Goal: Task Accomplishment & Management: Manage account settings

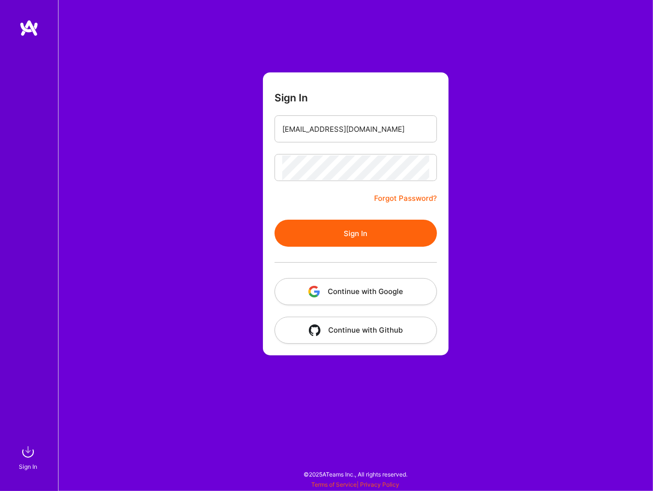
click at [375, 231] on button "Sign In" at bounding box center [355, 233] width 162 height 27
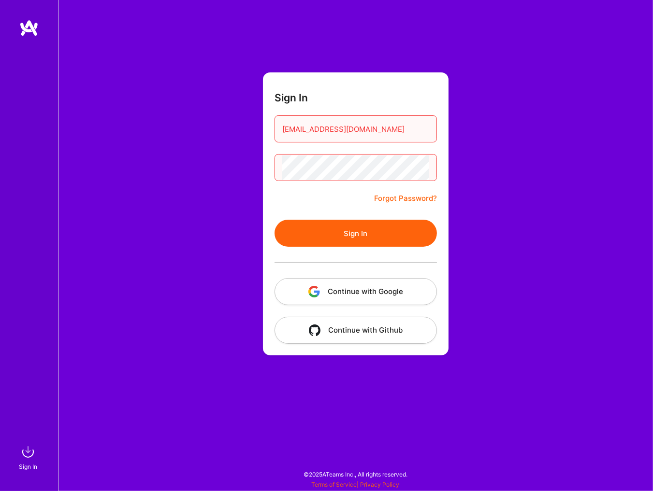
click at [392, 199] on link "Forgot Password?" at bounding box center [405, 199] width 63 height 12
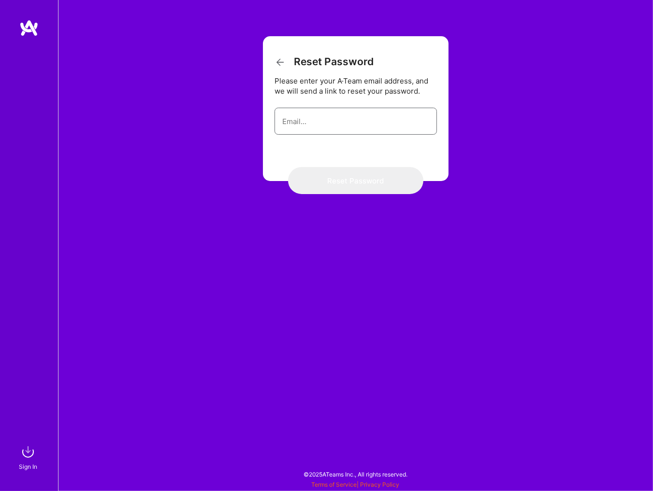
click at [322, 124] on input "email" at bounding box center [355, 121] width 147 height 25
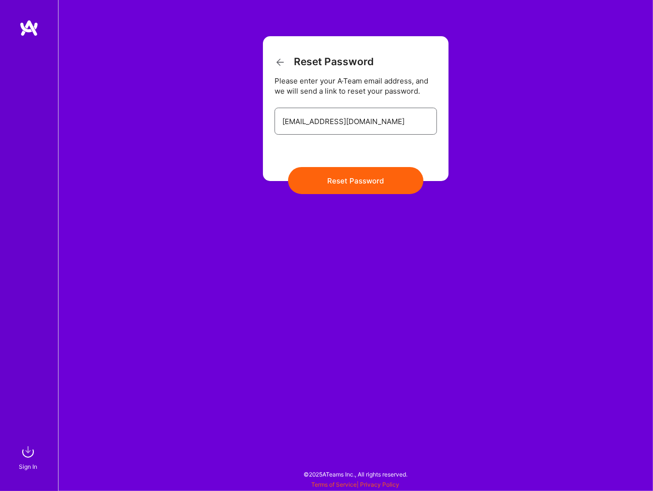
type input "[EMAIL_ADDRESS][DOMAIN_NAME]"
click at [352, 183] on button "Reset Password" at bounding box center [355, 180] width 135 height 27
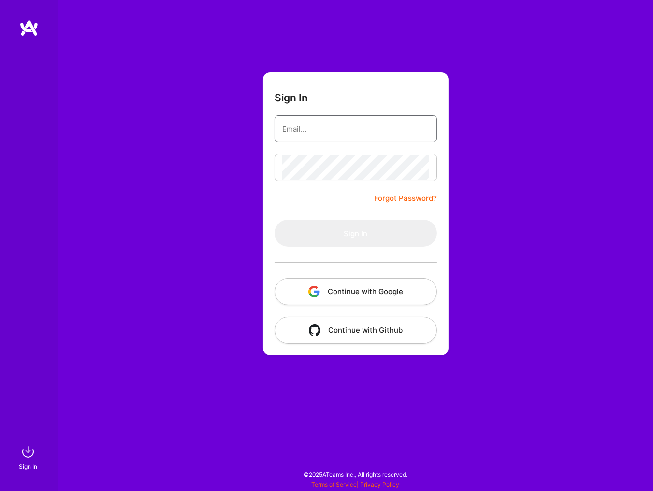
click at [316, 128] on input "email" at bounding box center [355, 129] width 147 height 25
type input "[EMAIL_ADDRESS][DOMAIN_NAME]"
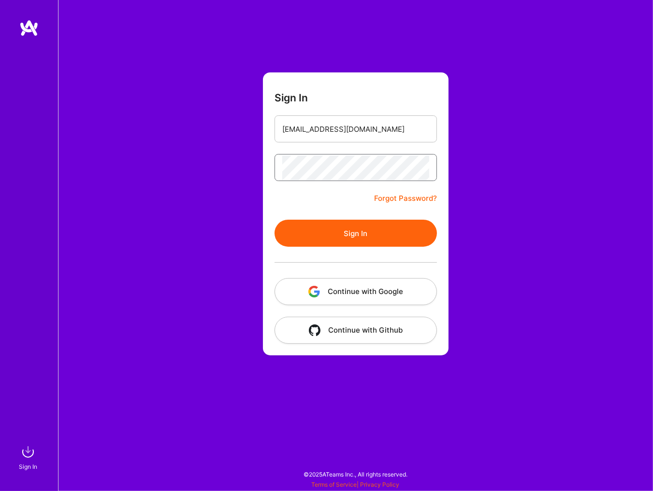
click at [274, 220] on button "Sign In" at bounding box center [355, 233] width 162 height 27
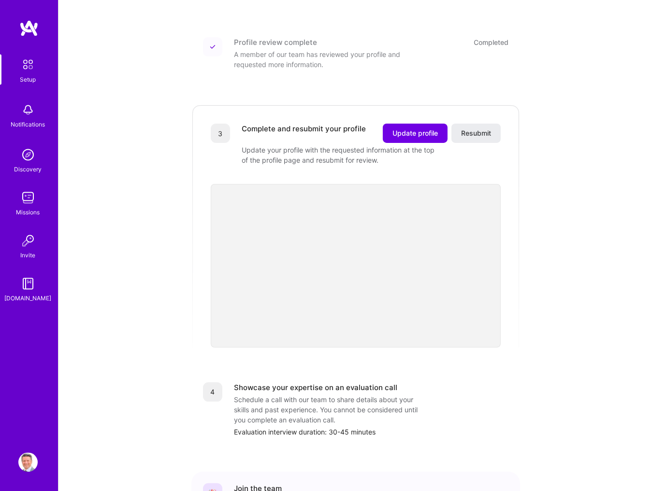
scroll to position [259, 0]
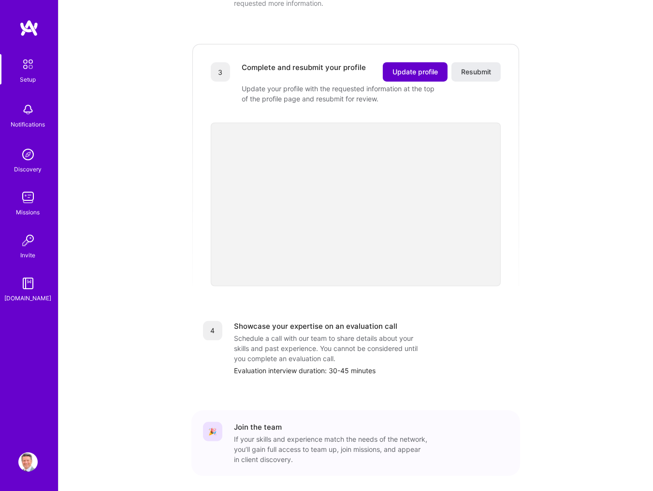
click at [420, 67] on span "Update profile" at bounding box center [414, 72] width 45 height 10
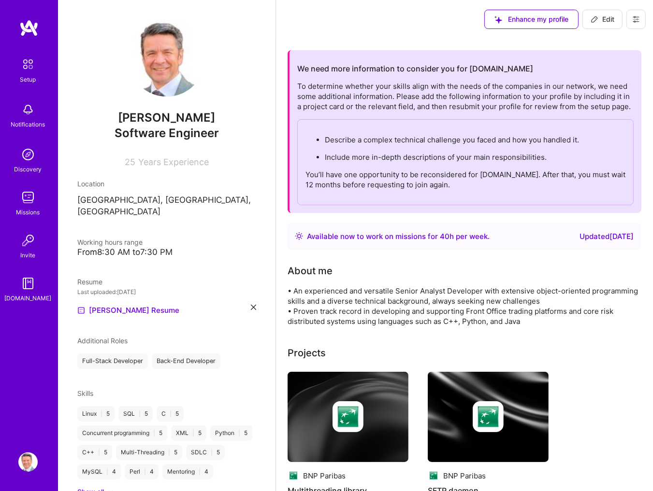
click at [607, 14] on button "Edit" at bounding box center [602, 19] width 40 height 19
select select "US"
select select "Right Now"
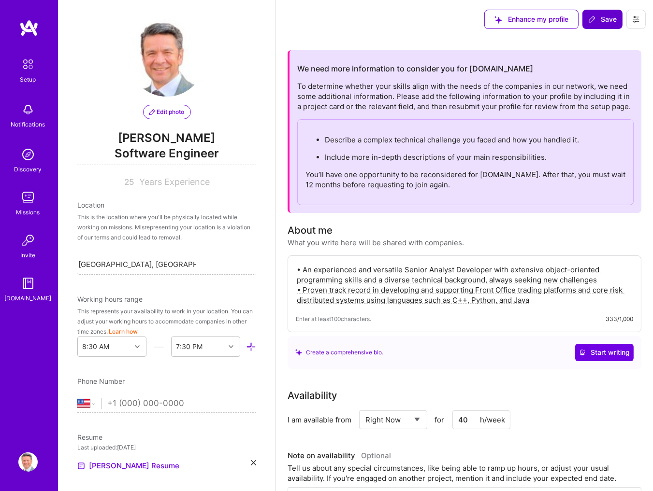
scroll to position [320, 0]
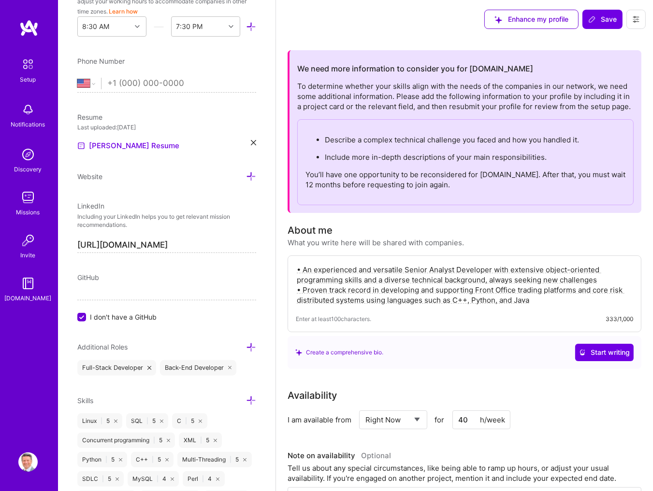
drag, startPoint x: 538, startPoint y: 302, endPoint x: 305, endPoint y: 274, distance: 234.1
click at [305, 274] on textarea "• An experienced and versatile Senior Analyst Developer with extensive object-o…" at bounding box center [464, 285] width 337 height 43
paste textarea "An experienced Senior Software Engineer with over 20 years of developing and su…"
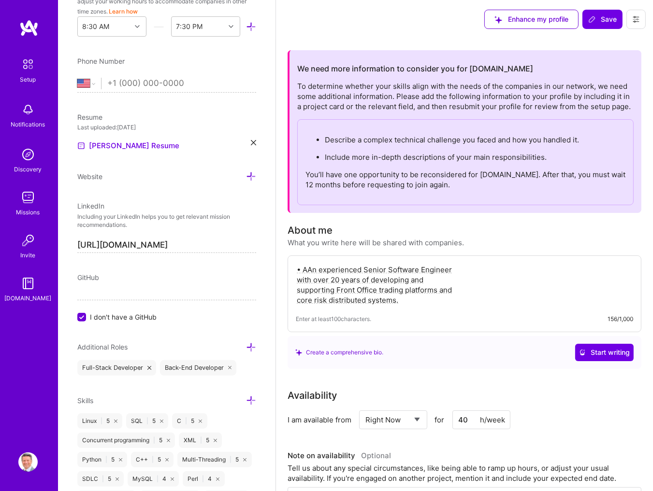
click at [309, 270] on textarea "• AAn experienced Senior Software Engineer with over 20 years of developing and…" at bounding box center [464, 285] width 337 height 43
click at [477, 270] on textarea "• An experienced Senior Software Engineer with over 20 years of developing and …" at bounding box center [464, 285] width 337 height 43
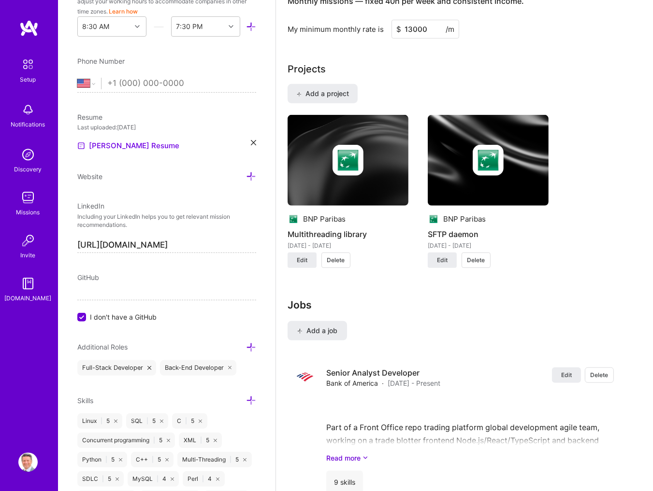
scroll to position [777, 0]
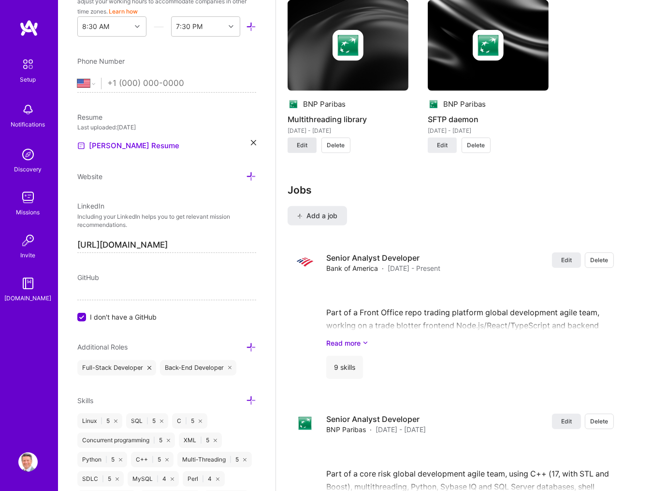
type textarea "• An experienced Senior Software Engineer with over 20 years of developing and …"
click at [304, 147] on span "Edit" at bounding box center [302, 145] width 11 height 9
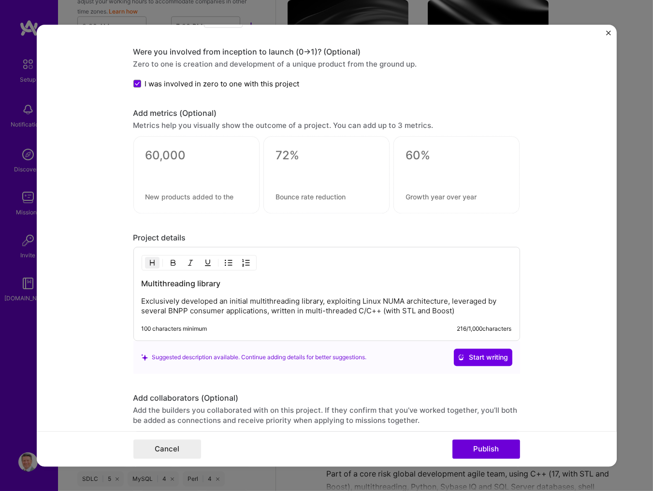
scroll to position [754, 0]
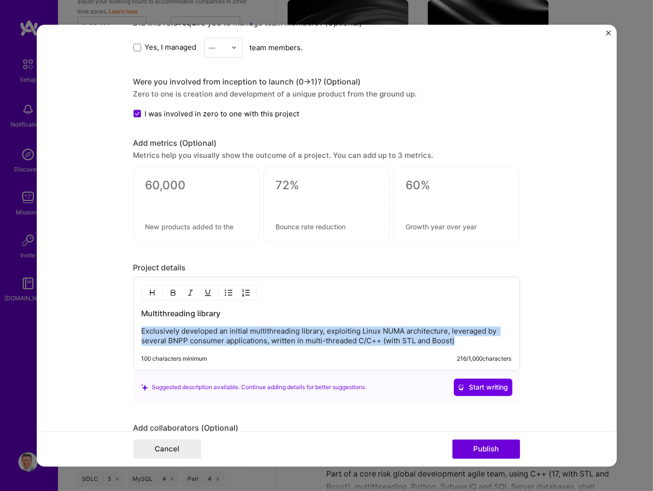
drag, startPoint x: 459, startPoint y: 342, endPoint x: 143, endPoint y: 336, distance: 316.1
click at [143, 336] on p "Exclusively developed an initial multithreading library, exploiting Linux NUMA …" at bounding box center [327, 336] width 370 height 19
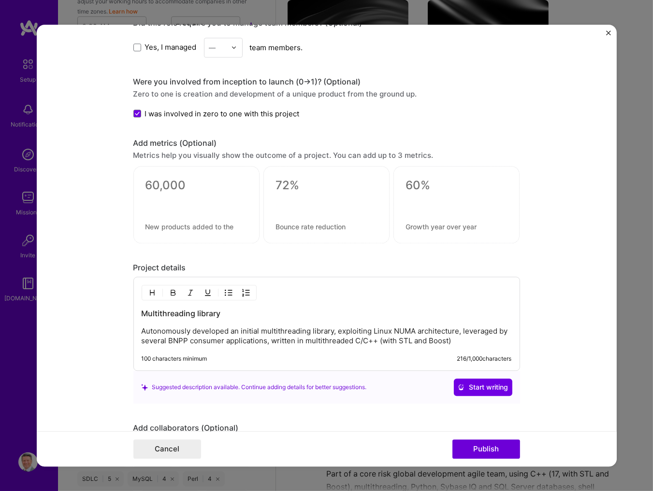
click at [278, 333] on p "Autonomously developed an initial multithreading library, exploiting Linux NUMA…" at bounding box center [327, 336] width 370 height 19
click at [333, 344] on p "Autonomously developed an initial multi-threading library, exploiting Linux NUM…" at bounding box center [327, 336] width 370 height 19
click at [376, 336] on p "Autonomously developed an initial multi-threading library, exploiting Linux NUM…" at bounding box center [327, 336] width 370 height 19
click at [478, 334] on p "Autonomously developed an initial multi-threading library, exploiting the Linux…" at bounding box center [327, 336] width 370 height 19
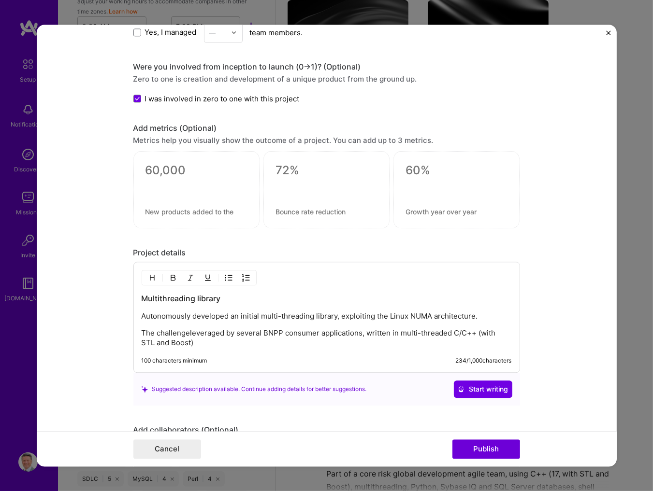
scroll to position [829, 0]
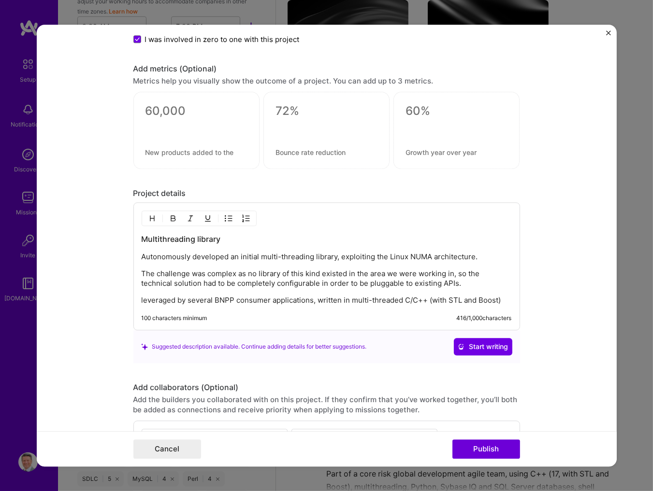
click at [387, 287] on p "The challenge was complex as no library of this kind existed in the area we wer…" at bounding box center [327, 278] width 370 height 19
click at [143, 300] on p "leveraged by several BNPP consumer applications, written in multi-threaded C/C+…" at bounding box center [327, 301] width 370 height 10
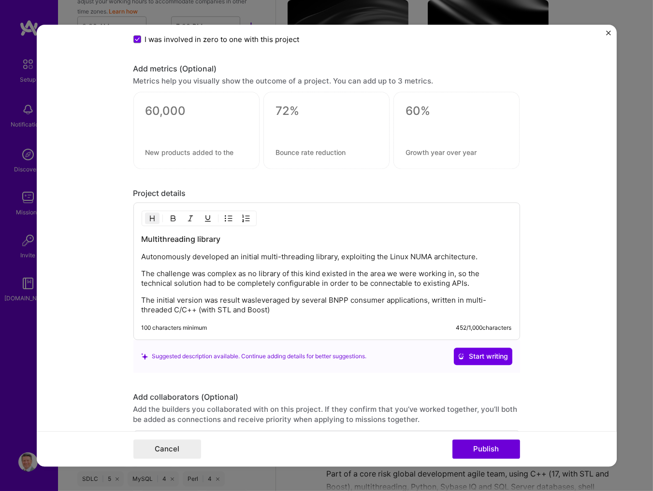
click at [160, 242] on h3 "Multithreading library" at bounding box center [327, 239] width 370 height 11
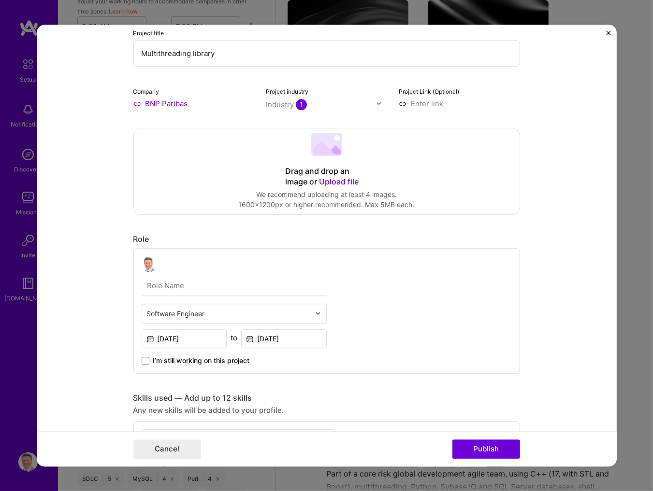
scroll to position [0, 0]
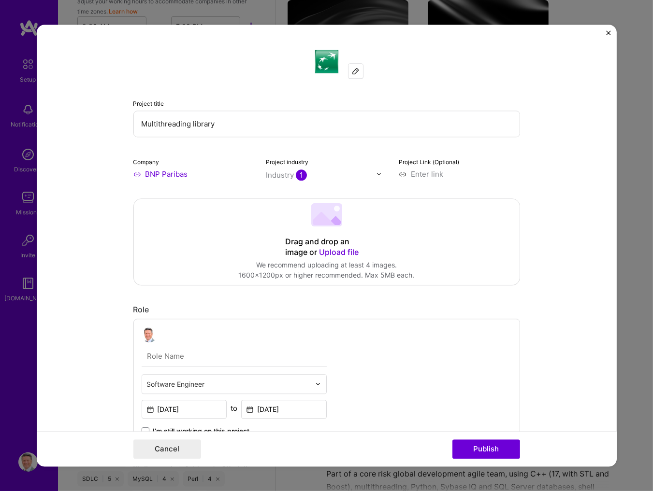
click at [161, 125] on input "Multithreading library" at bounding box center [326, 124] width 387 height 27
click at [159, 124] on input "Multithreading library" at bounding box center [326, 124] width 387 height 27
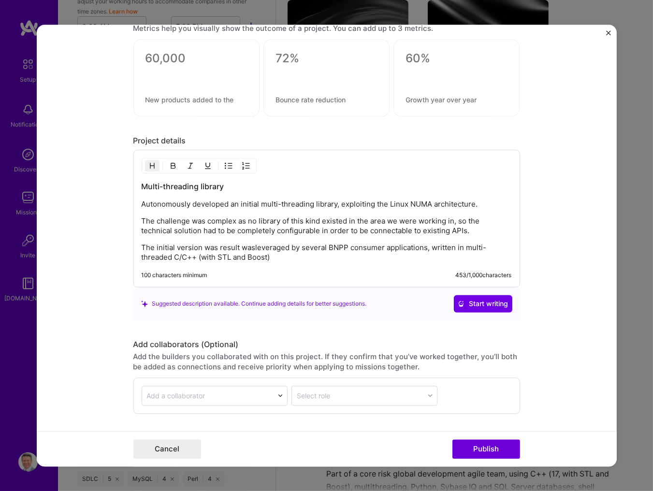
scroll to position [953, 0]
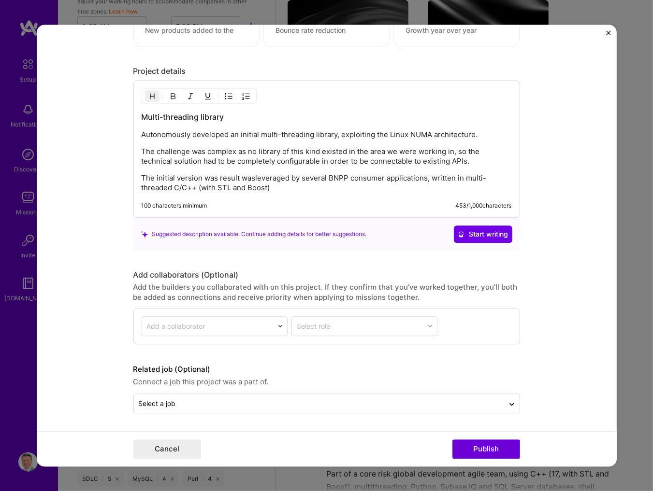
type input "Multi-threading library"
click at [220, 180] on p "The initial version was result wasleveraged by several BNPP consumer applicatio…" at bounding box center [327, 182] width 370 height 19
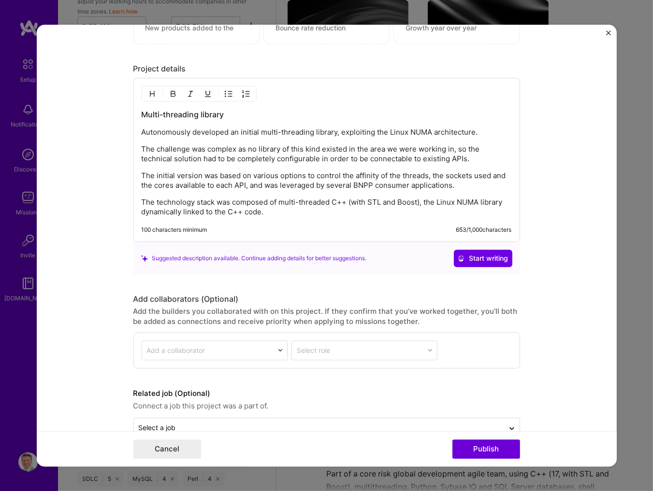
click at [427, 205] on p "The technology stack was composed of multi-threaded C++ (with STL and Boost), t…" at bounding box center [327, 207] width 370 height 19
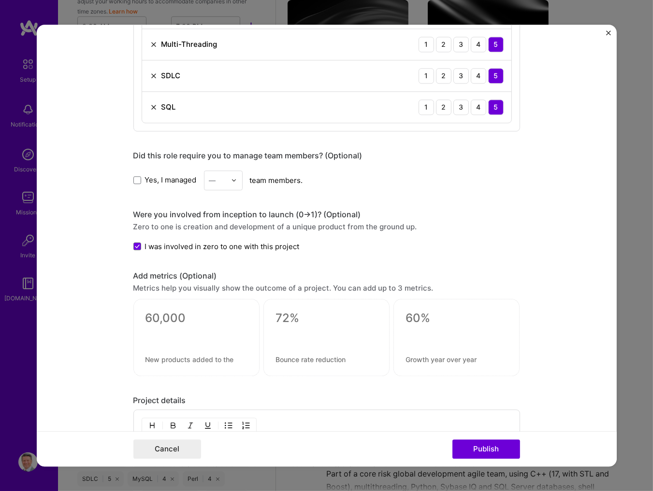
scroll to position [932, 0]
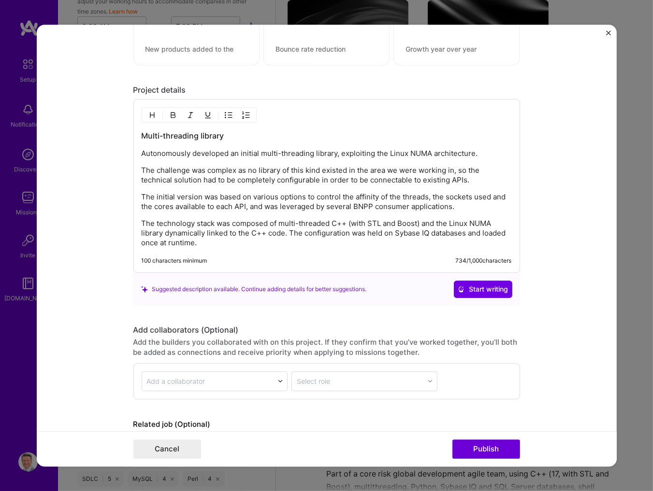
click at [494, 447] on button "Publish" at bounding box center [486, 449] width 68 height 19
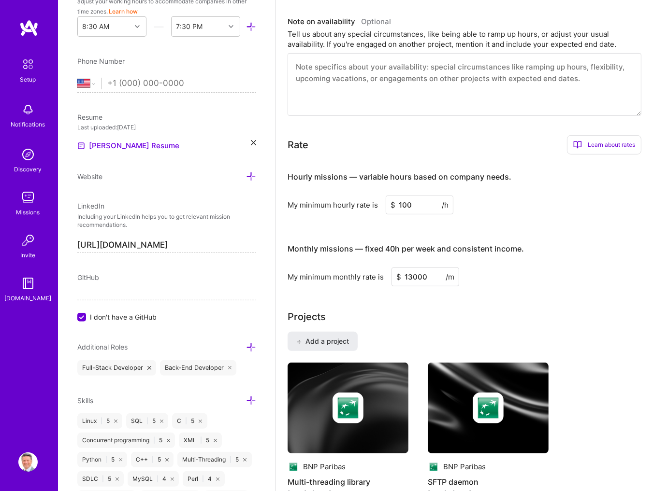
scroll to position [466, 0]
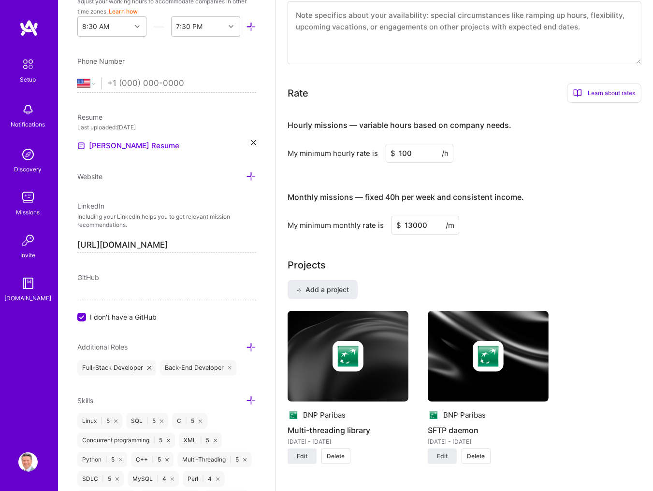
click at [352, 360] on img at bounding box center [347, 356] width 31 height 31
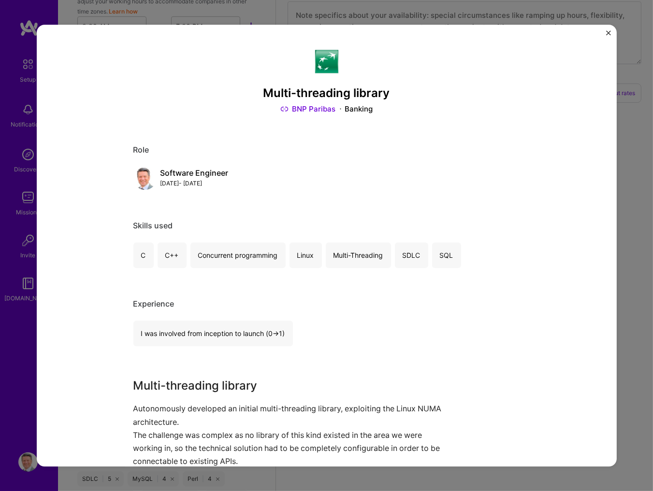
click at [607, 31] on img "Close" at bounding box center [608, 32] width 5 height 5
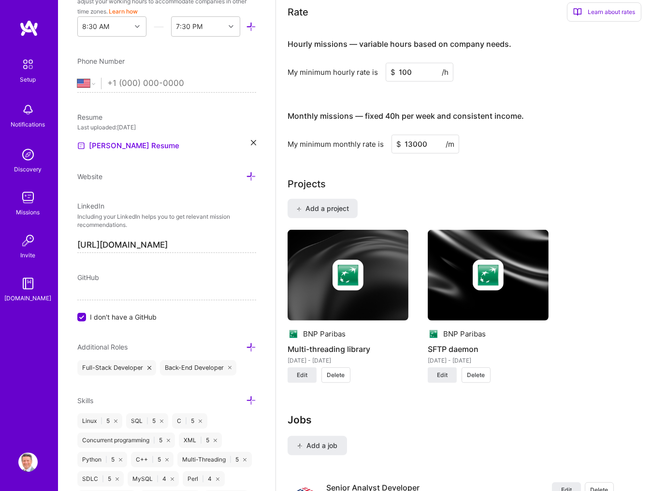
scroll to position [570, 0]
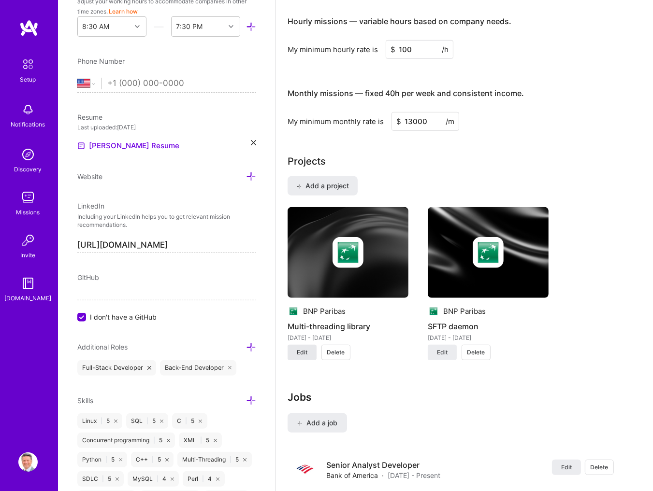
click at [302, 354] on span "Edit" at bounding box center [302, 352] width 11 height 9
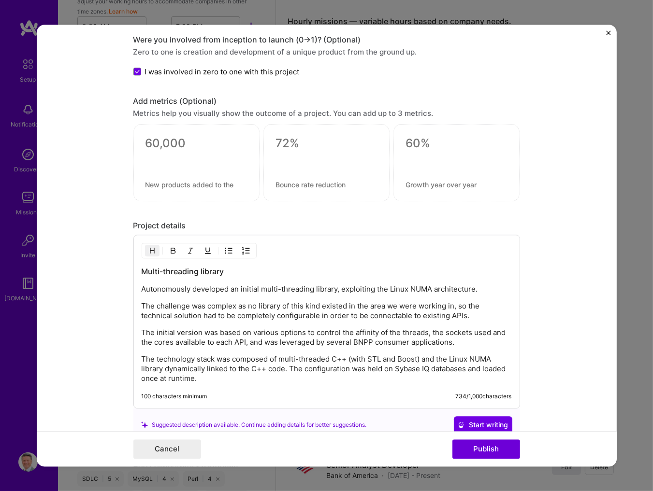
scroll to position [829, 0]
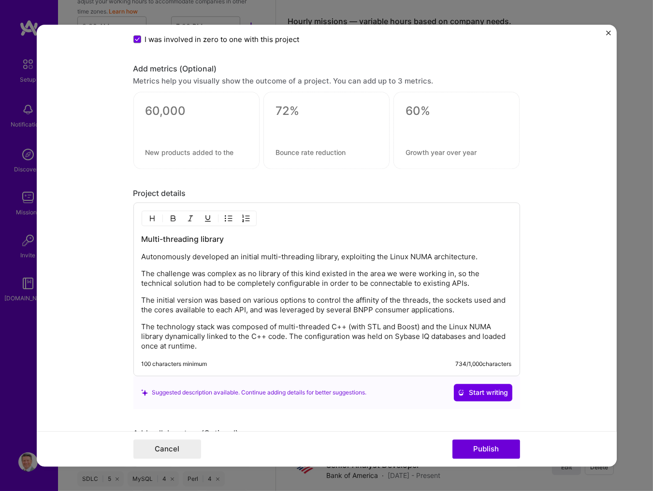
click at [144, 260] on p "Autonomously developed an initial multi-threading library, exploiting the Linux…" at bounding box center [327, 257] width 370 height 10
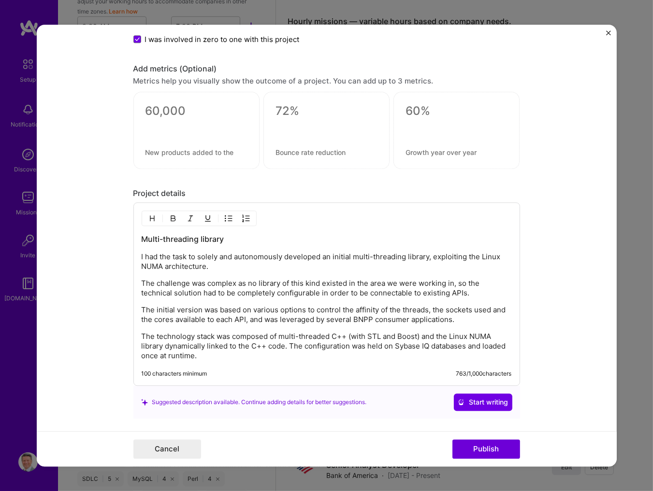
click at [314, 258] on p "I had the task to solely and autonomously developed an initial multi-threading …" at bounding box center [327, 261] width 370 height 19
click at [247, 323] on p "The initial version was based on various options to control the affinity of the…" at bounding box center [327, 314] width 370 height 19
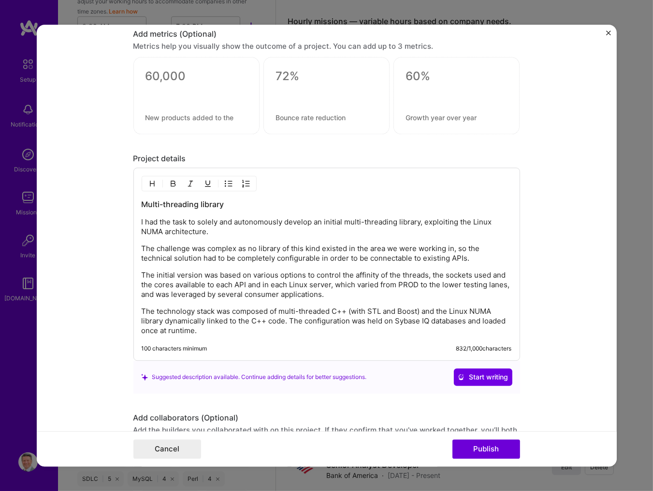
scroll to position [880, 0]
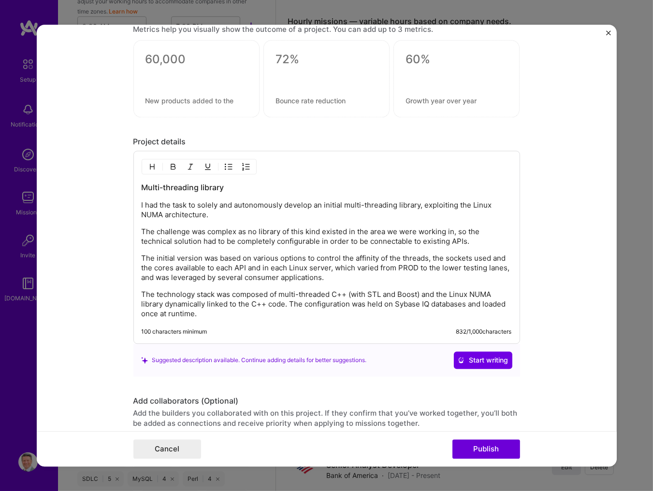
click at [194, 209] on p "I had the task to solely and autonomously develop an initial multi-threading li…" at bounding box center [327, 210] width 370 height 19
click at [495, 452] on button "Publish" at bounding box center [486, 449] width 68 height 19
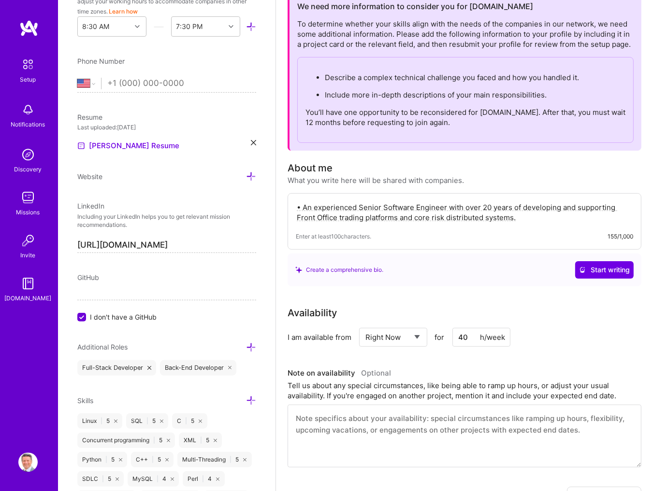
scroll to position [52, 0]
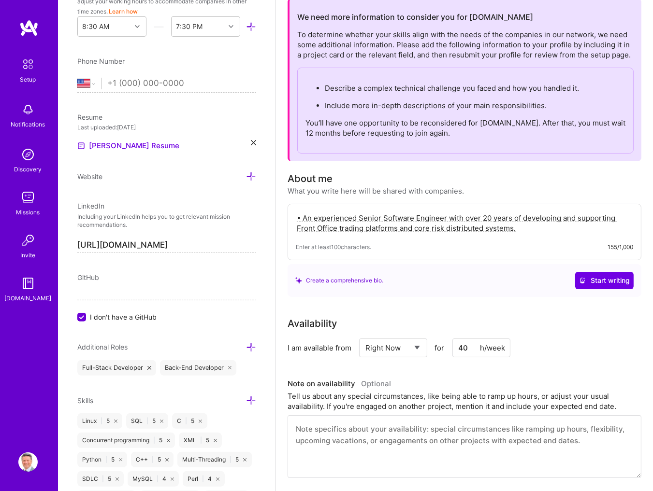
click at [417, 422] on textarea at bounding box center [465, 447] width 354 height 63
click at [524, 444] on textarea "I'm a very flexible professional, therefore I have no issues in starting a coup…" at bounding box center [465, 447] width 354 height 63
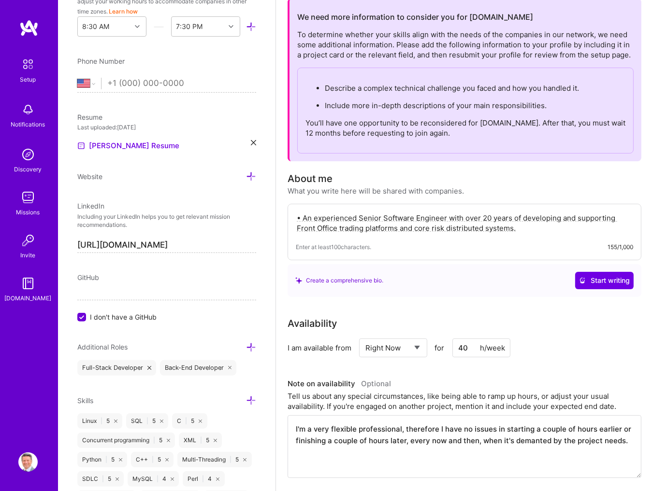
click at [538, 446] on textarea "I'm a very flexible professional, therefore I have no issues in starting a coup…" at bounding box center [465, 447] width 354 height 63
click at [629, 441] on textarea "I'm a very flexible professional, therefore I have no issues in starting a coup…" at bounding box center [465, 447] width 354 height 63
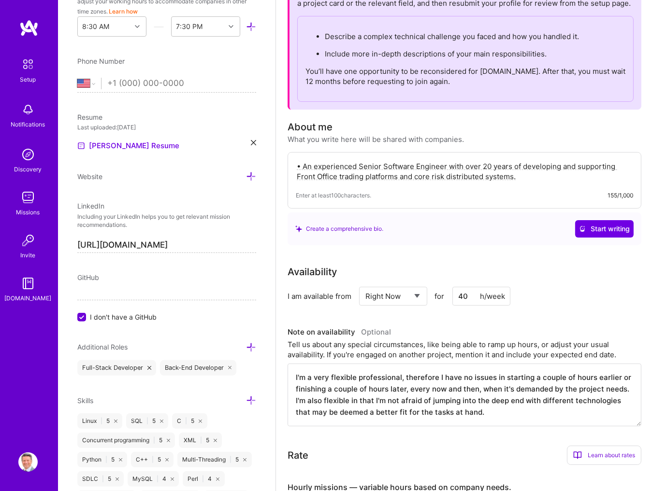
scroll to position [0, 0]
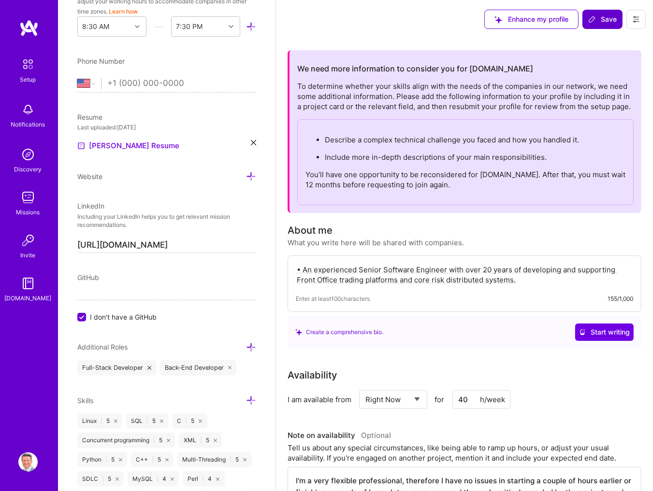
type textarea "I'm a very flexible professional, therefore I have no issues in starting a coup…"
click at [609, 16] on span "Save" at bounding box center [602, 19] width 29 height 10
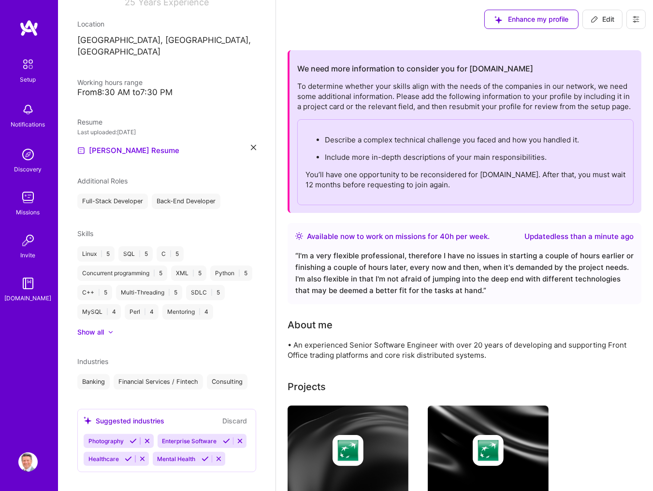
click at [607, 21] on span "Edit" at bounding box center [602, 19] width 24 height 10
select select "US"
select select "Right Now"
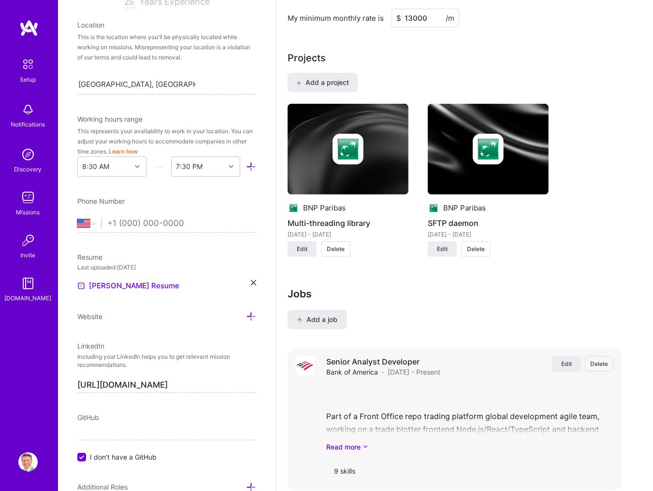
scroll to position [621, 0]
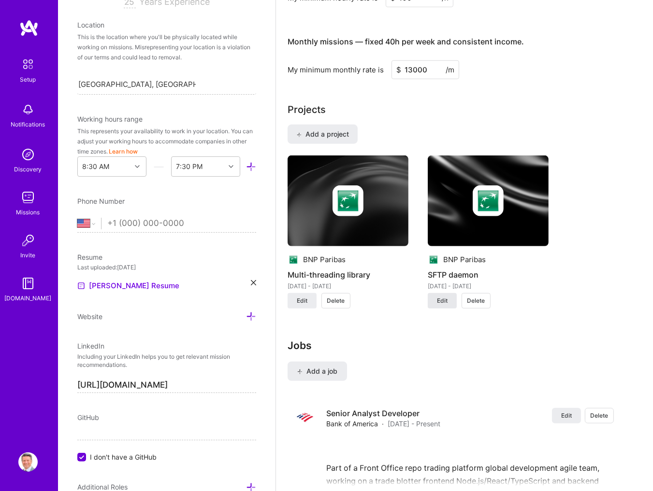
click at [445, 301] on span "Edit" at bounding box center [442, 301] width 11 height 9
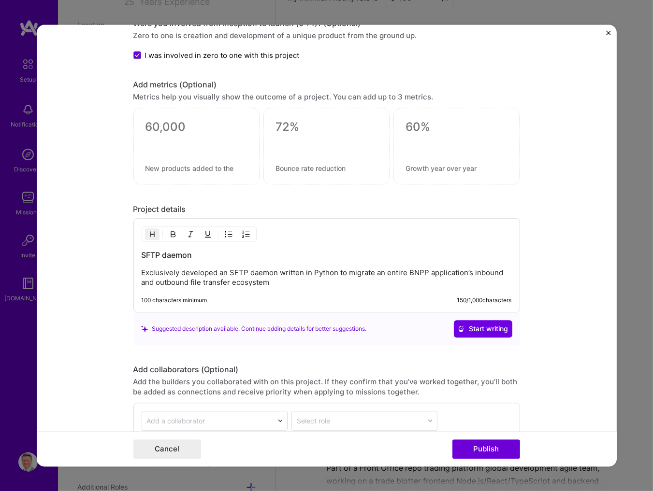
scroll to position [725, 0]
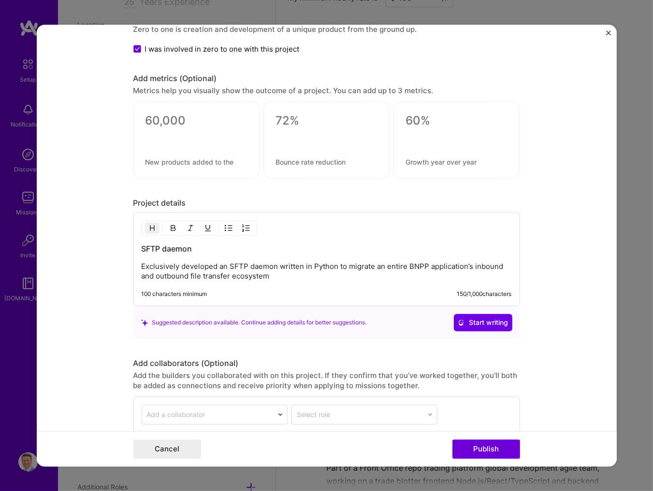
click at [142, 269] on p "Exclusively developed an SFTP daemon written in Python to migrate an entire BNP…" at bounding box center [327, 271] width 370 height 19
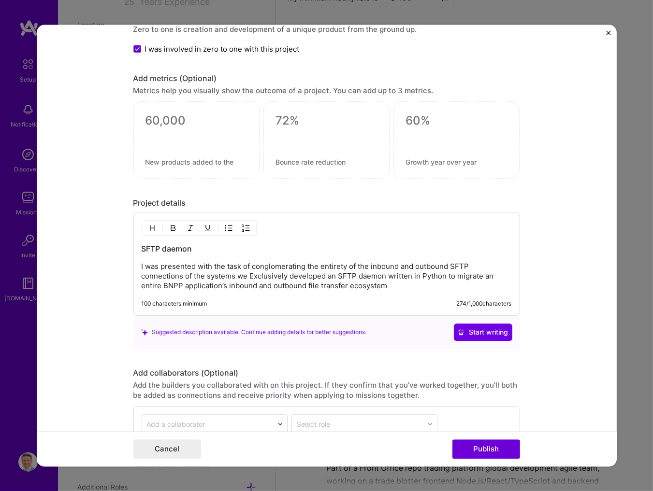
click at [366, 256] on div "SFTP daemon I was presented with the task of conglomerating the entirety of the…" at bounding box center [327, 267] width 370 height 47
click at [251, 277] on p "I was presented with the task of conglomerating the entirety of the inbound and…" at bounding box center [327, 276] width 370 height 29
click at [381, 234] on div "SFTP daemon I was presented with the task of conglomerating the entirety of the…" at bounding box center [326, 264] width 387 height 104
click at [195, 278] on p "I was presented with the task of conglomerating the entirety of the inbound and…" at bounding box center [327, 276] width 370 height 29
click at [251, 276] on p "I was presented with the task of conglomerating the entirety of the inbound and…" at bounding box center [327, 276] width 370 height 29
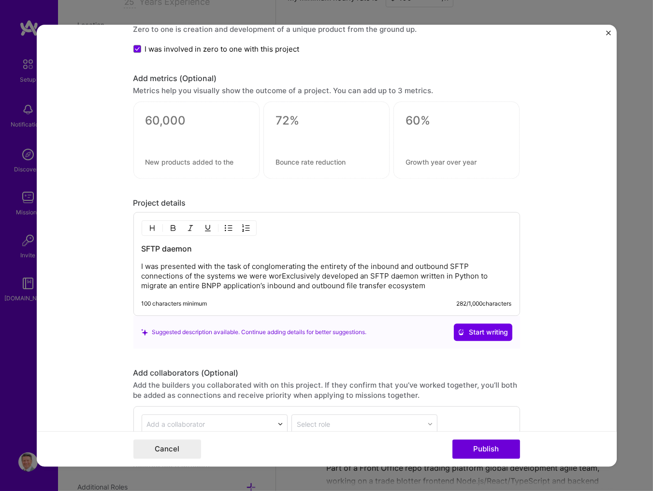
click at [281, 280] on p "I was presented with the task of conglomerating the entirety of the inbound and…" at bounding box center [327, 276] width 370 height 29
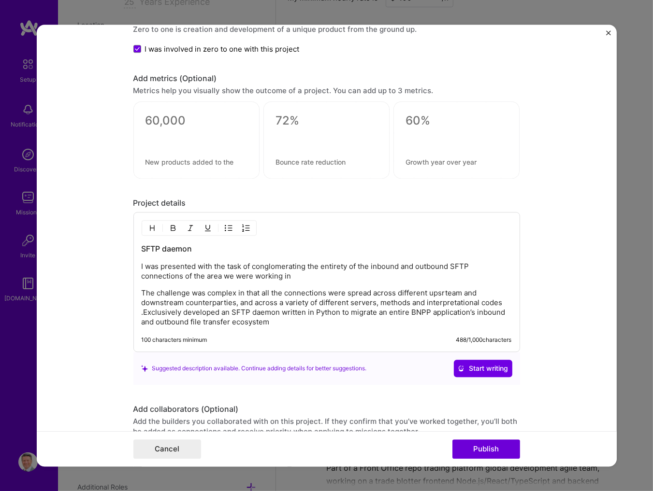
click at [464, 304] on p "The challenge was complex in that all the connections were spread across differ…" at bounding box center [327, 307] width 370 height 39
click at [212, 303] on p "The challenge was complex in that all the connections were spread across differ…" at bounding box center [327, 307] width 370 height 39
click at [165, 314] on p "The challenge was complex in that all the connections were spread across differ…" at bounding box center [327, 307] width 370 height 39
click at [293, 278] on p "I was presented with the task of conglomerating the entirety of the inbound and…" at bounding box center [327, 271] width 370 height 19
click at [164, 315] on p "The challenge was complex in that all the connections were spread across differ…" at bounding box center [327, 307] width 370 height 39
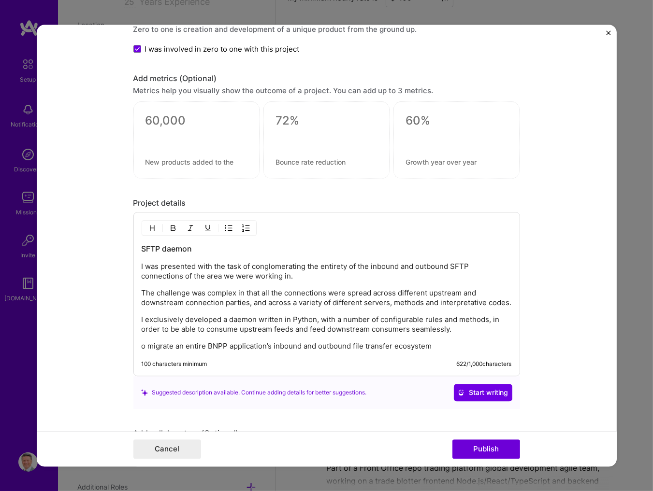
click at [258, 331] on p "I exclusively developed a daemon written in Python, with a number of configurab…" at bounding box center [327, 324] width 370 height 19
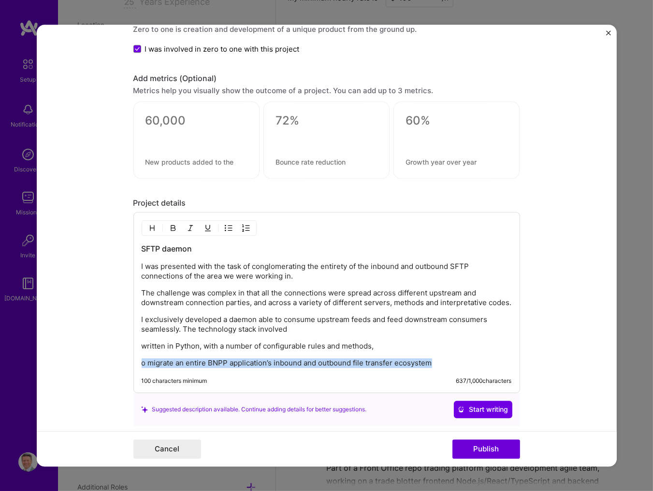
click at [412, 368] on p "o migrate an entire BNPP application’s inbound and outbound file transfer ecosy…" at bounding box center [327, 364] width 370 height 10
drag, startPoint x: 353, startPoint y: 374, endPoint x: 429, endPoint y: 374, distance: 75.9
click at [431, 368] on p "o migrate an entire BNPP application’s inbound and outbound file transfer ecosy…" at bounding box center [327, 364] width 370 height 10
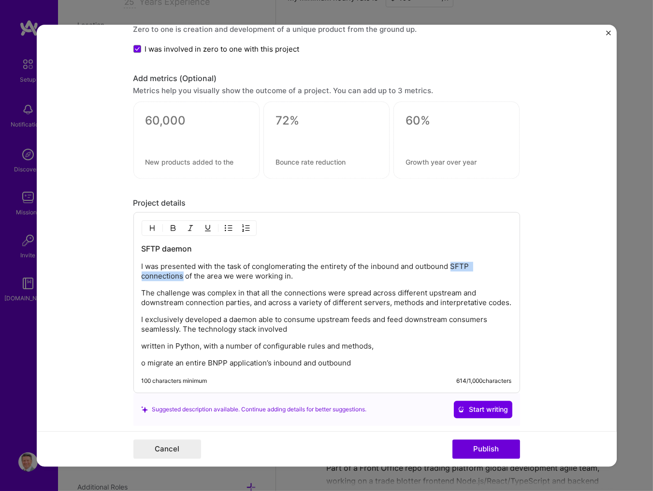
drag, startPoint x: 453, startPoint y: 268, endPoint x: 184, endPoint y: 282, distance: 269.5
click at [184, 281] on p "I was presented with the task of conglomerating the entirety of the inbound and…" at bounding box center [327, 271] width 370 height 19
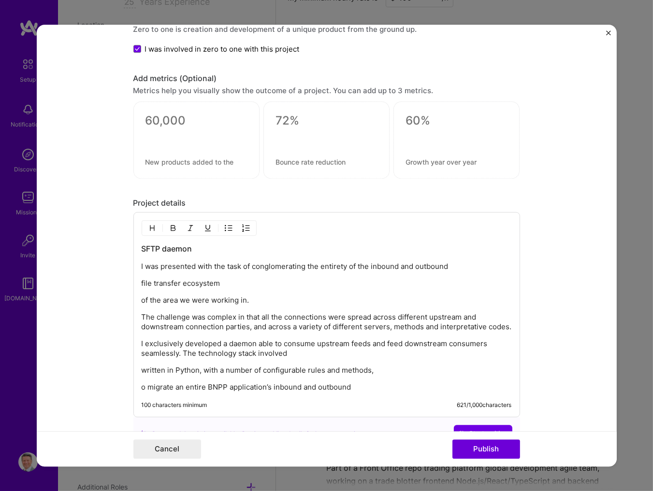
click at [244, 286] on p "file transfer ecosystem" at bounding box center [327, 284] width 370 height 10
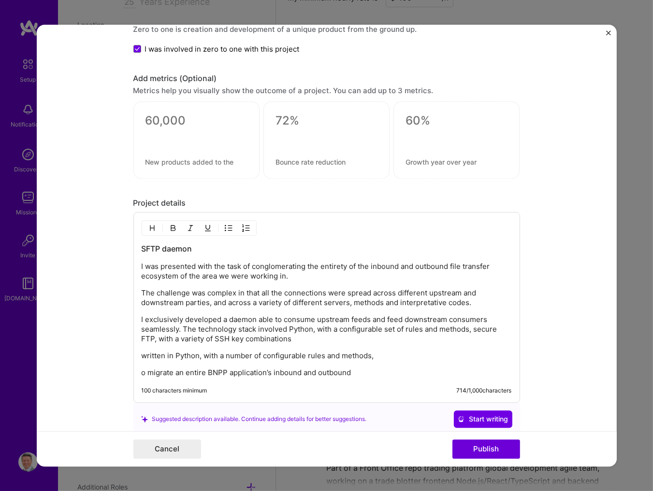
click at [291, 330] on p "I exclusively developed a daemon able to consume upstream feeds and feed downst…" at bounding box center [327, 329] width 370 height 29
click at [496, 330] on p "I exclusively developed a daemon able to consume upstream feeds and feed downst…" at bounding box center [327, 329] width 370 height 29
click at [353, 344] on p "I exclusively developed a daemon able to consume upstream feeds and feed downst…" at bounding box center [327, 329] width 370 height 29
click at [246, 352] on div "SFTP daemon I was presented with the task of conglomerating the entirety of the…" at bounding box center [327, 311] width 370 height 134
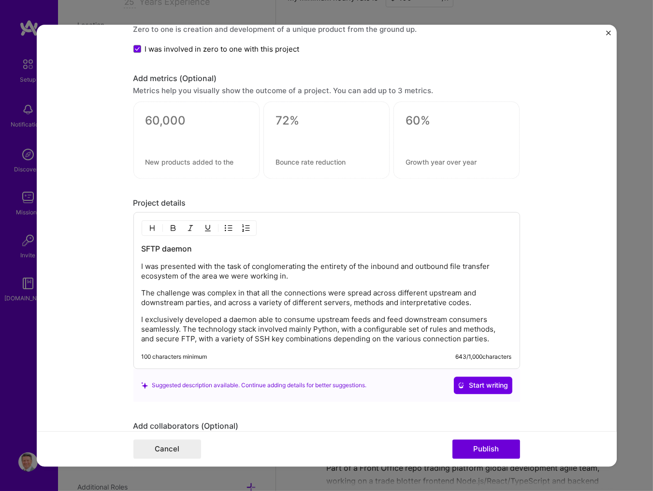
click at [193, 302] on p "The challenge was complex in that all the connections were spread across differ…" at bounding box center [327, 297] width 370 height 19
click at [201, 301] on p "The challenge was complex in that all the connections were spread across differ…" at bounding box center [327, 297] width 370 height 19
click at [198, 304] on p "The challenge was complex in that all the connections were spread across differ…" at bounding box center [327, 297] width 370 height 19
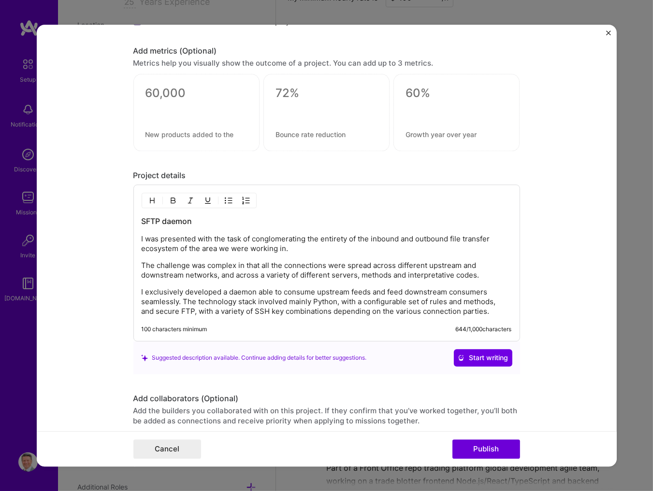
scroll to position [777, 0]
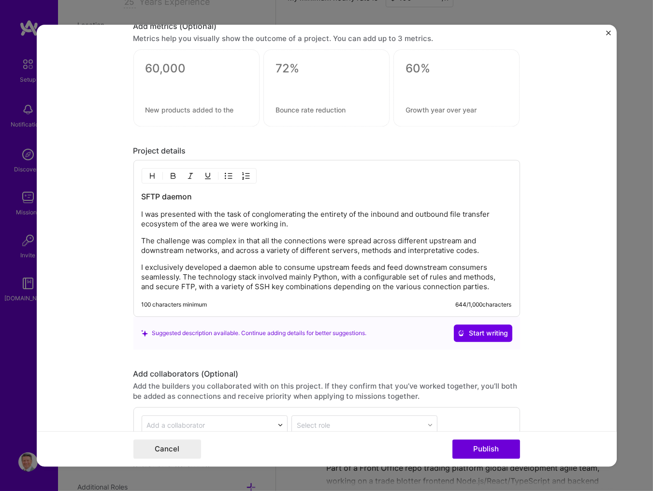
click at [454, 288] on p "I exclusively developed a daemon able to consume upstream feeds and feed downst…" at bounding box center [327, 277] width 370 height 29
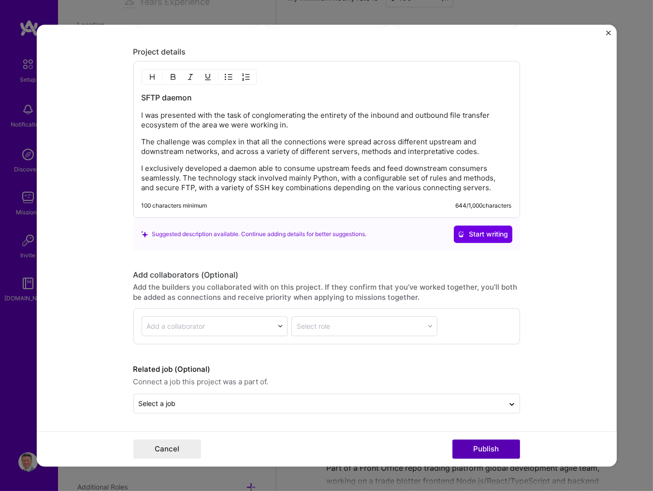
click at [488, 446] on button "Publish" at bounding box center [486, 449] width 68 height 19
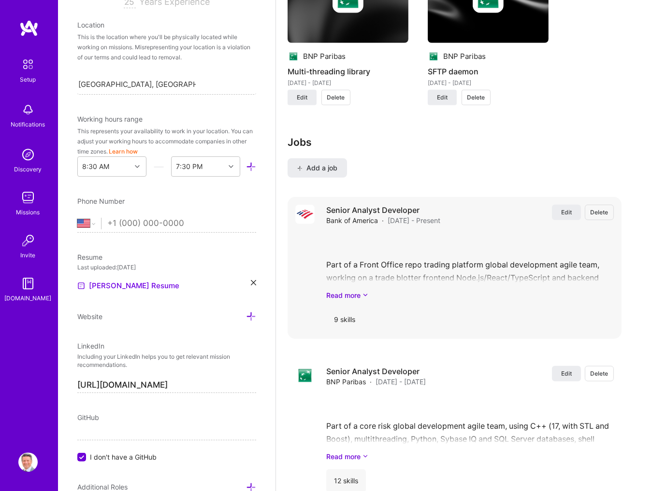
scroll to position [829, 0]
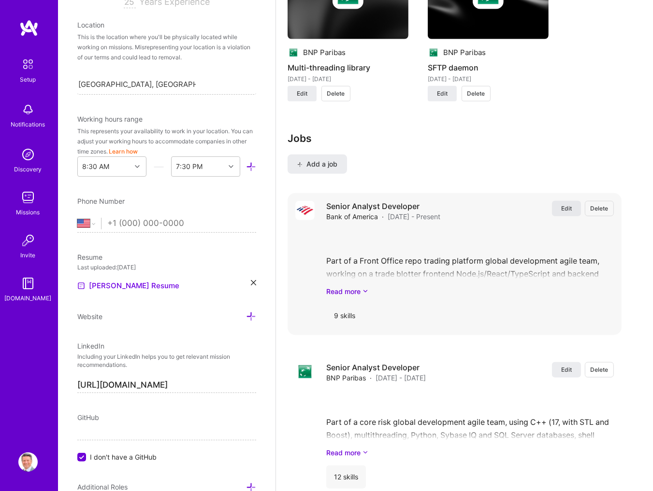
click at [570, 211] on span "Edit" at bounding box center [566, 208] width 11 height 8
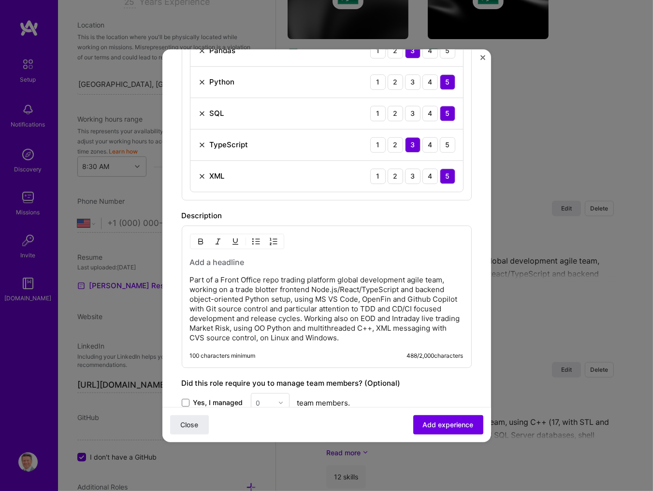
scroll to position [518, 0]
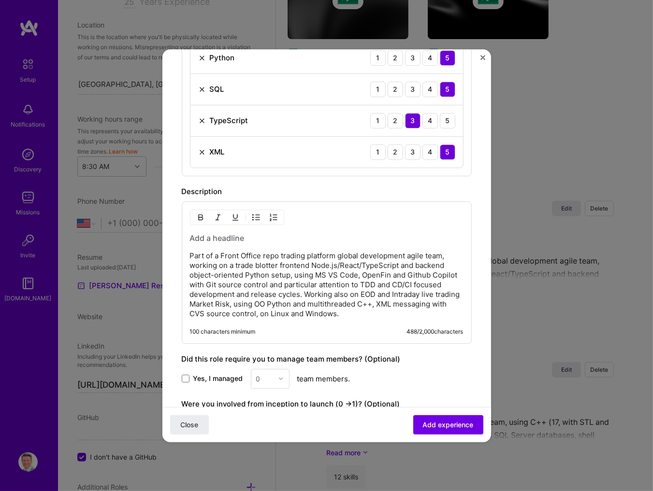
click at [347, 316] on p "Part of a Front Office repo trading platform global development agile team, wor…" at bounding box center [327, 285] width 274 height 68
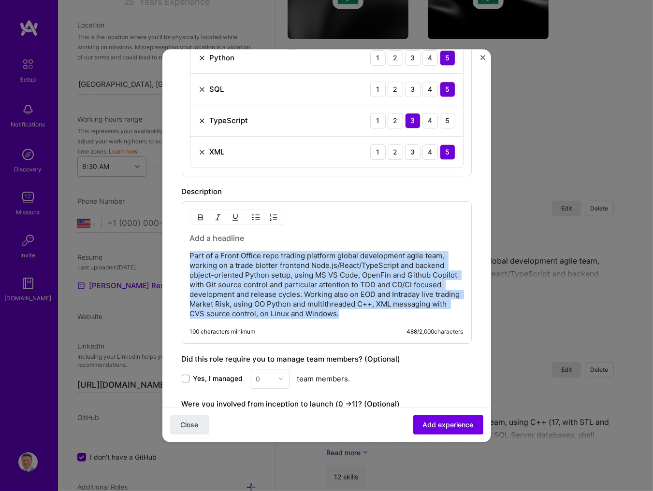
drag, startPoint x: 349, startPoint y: 315, endPoint x: 189, endPoint y: 259, distance: 169.6
click at [189, 259] on div "Part of a Front Office repo trading platform global development agile team, wor…" at bounding box center [327, 273] width 290 height 143
drag, startPoint x: 401, startPoint y: 318, endPoint x: 187, endPoint y: 255, distance: 223.1
click at [187, 255] on div "Principal developer for the introduction of a new desk and related products to …" at bounding box center [327, 273] width 290 height 143
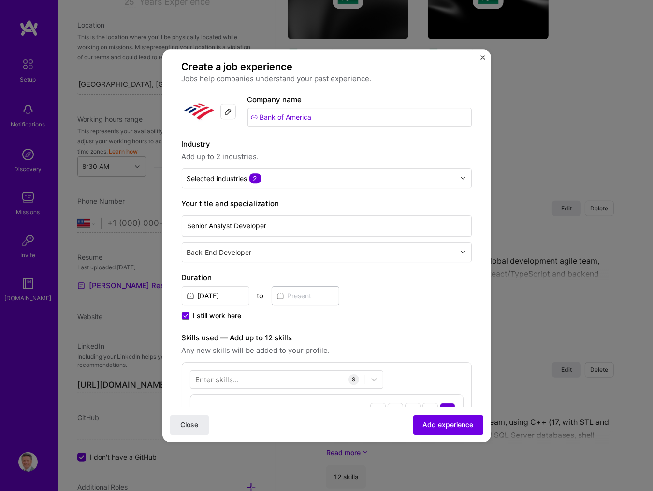
scroll to position [0, 0]
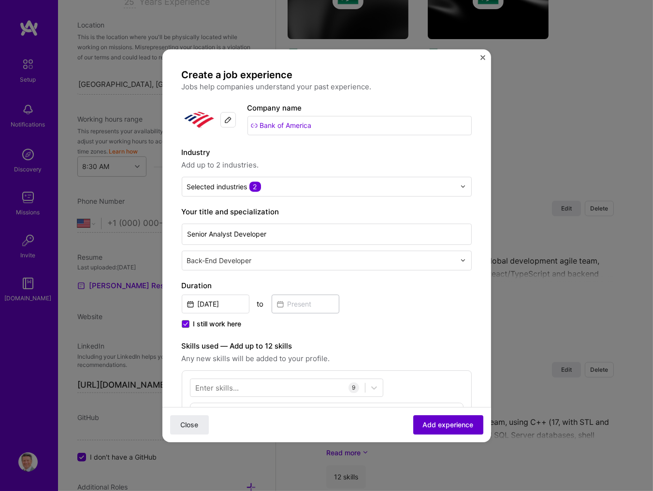
click at [454, 422] on span "Add experience" at bounding box center [448, 425] width 51 height 10
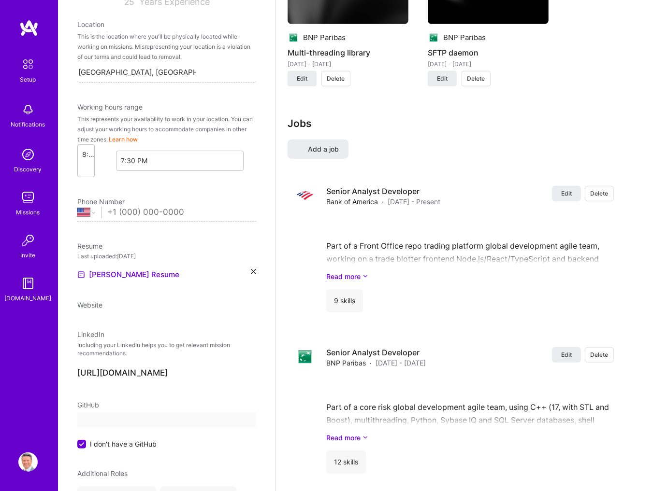
select select "US"
select select "Right Now"
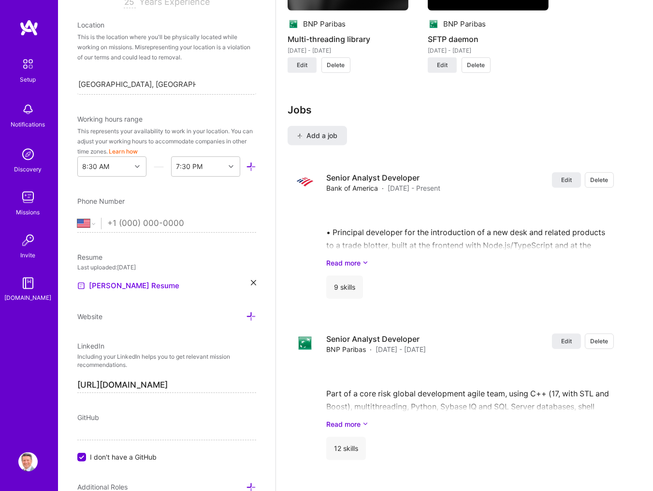
scroll to position [858, 0]
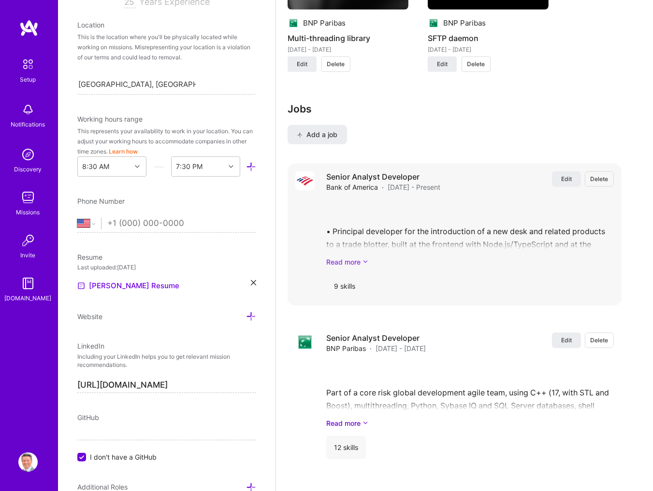
click at [360, 263] on link "Read more" at bounding box center [470, 262] width 288 height 10
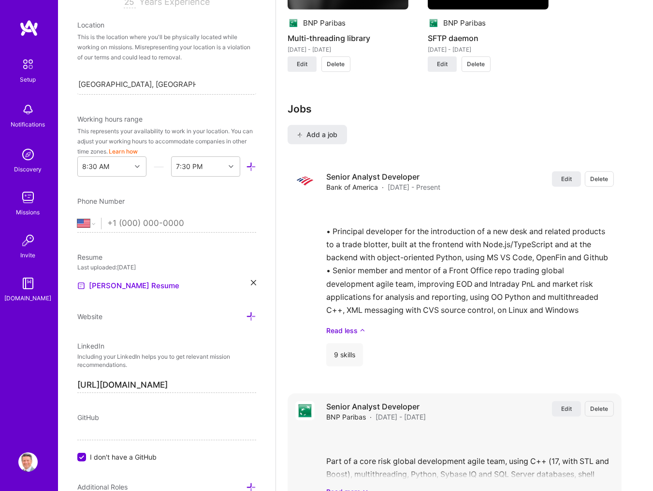
scroll to position [1014, 0]
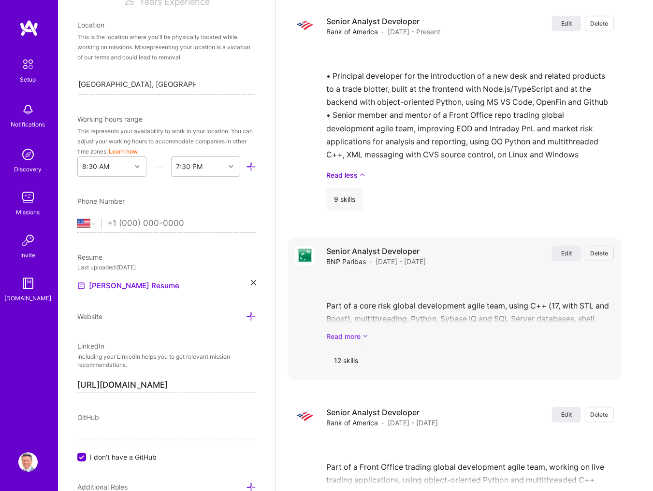
click at [357, 339] on link "Read more" at bounding box center [470, 336] width 288 height 10
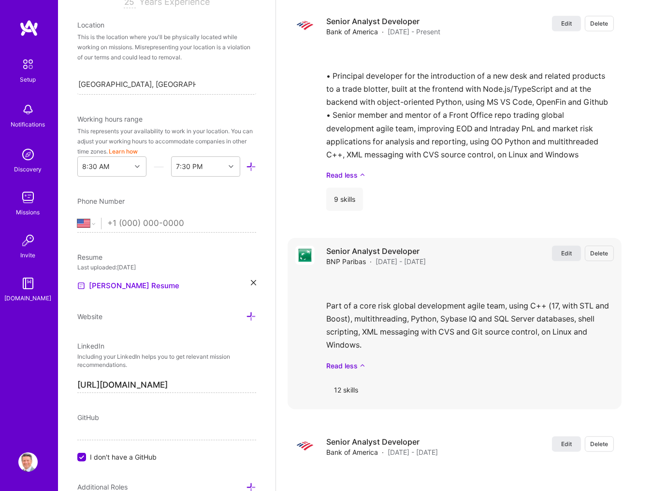
click at [568, 258] on span "Edit" at bounding box center [566, 253] width 11 height 8
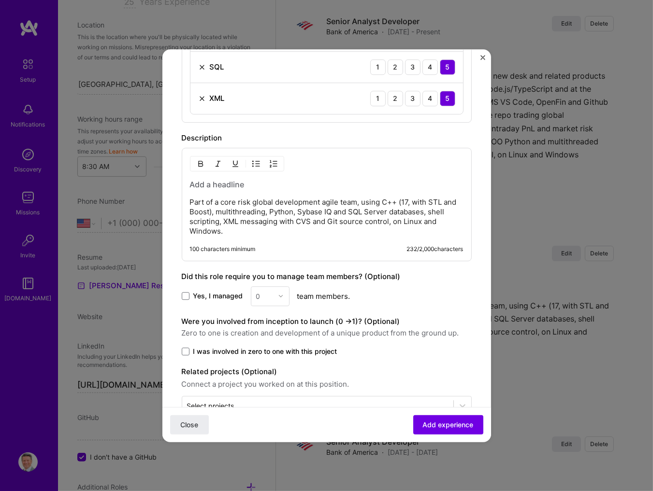
scroll to position [695, 0]
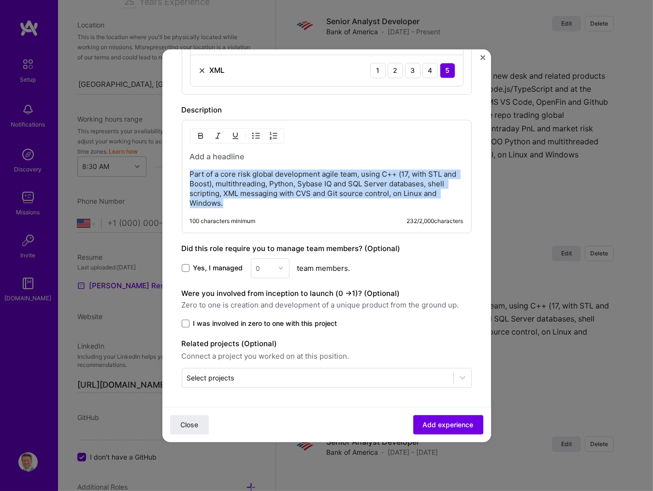
drag, startPoint x: 228, startPoint y: 203, endPoint x: 183, endPoint y: 175, distance: 52.3
click at [183, 175] on div "Part of a core risk global development agile team, using C++ (17, with STL and …" at bounding box center [327, 177] width 290 height 114
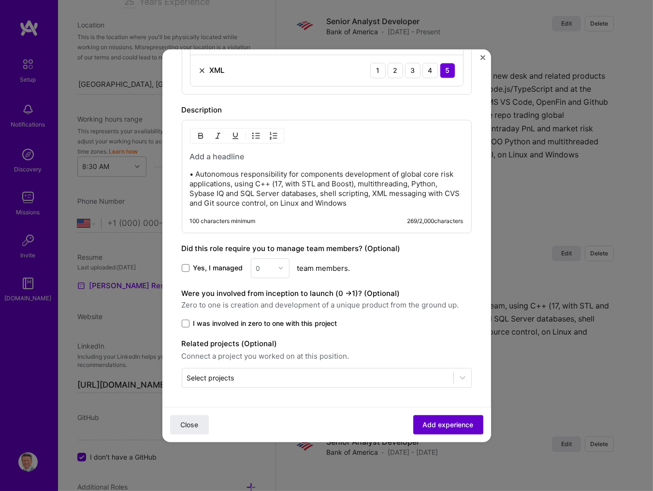
click at [458, 421] on span "Add experience" at bounding box center [448, 425] width 51 height 10
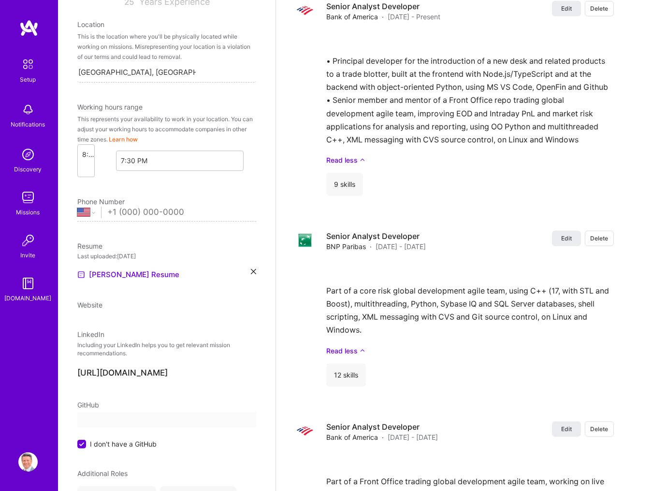
select select "US"
select select "Right Now"
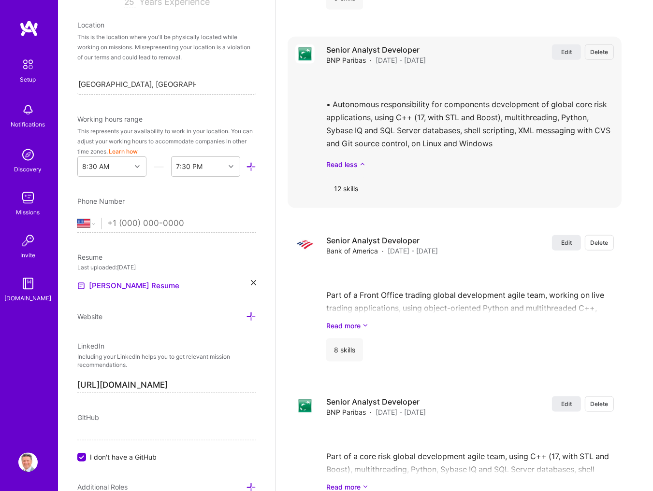
scroll to position [1273, 0]
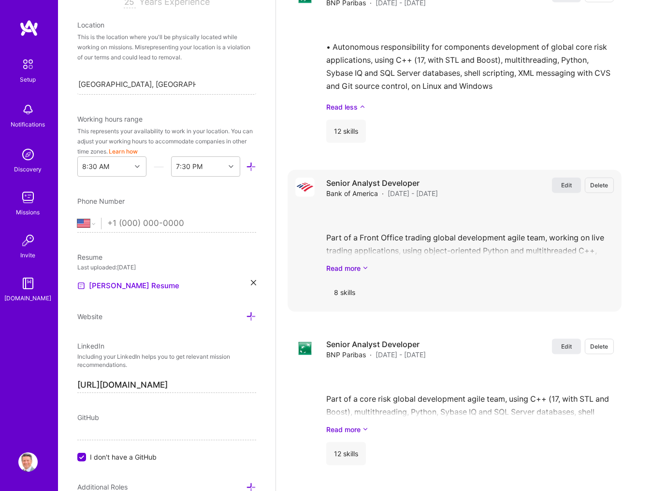
click at [571, 185] on span "Edit" at bounding box center [566, 185] width 11 height 8
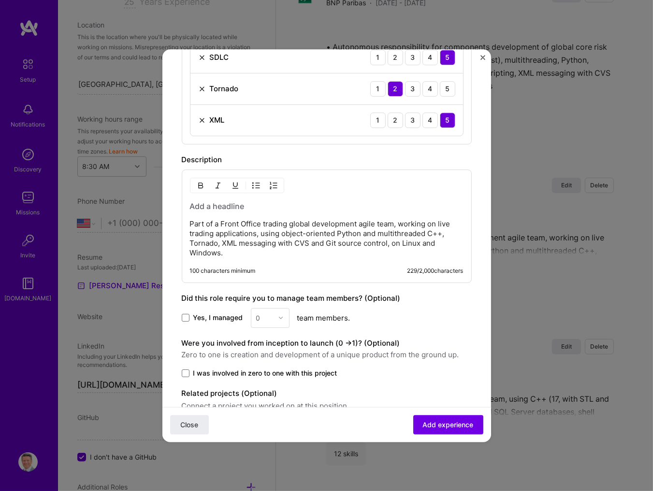
scroll to position [569, 0]
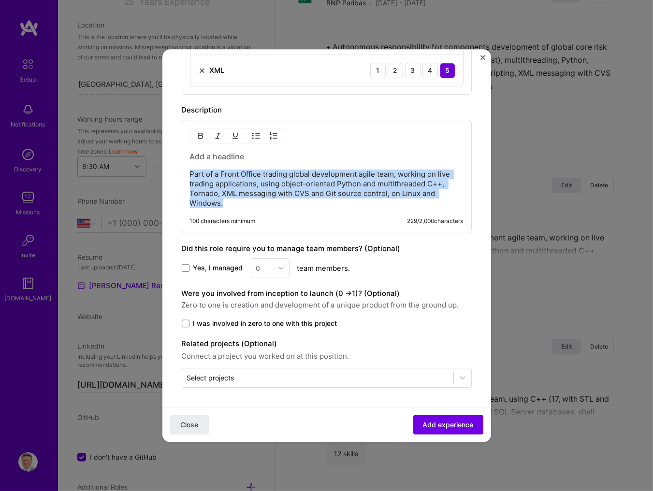
drag, startPoint x: 230, startPoint y: 203, endPoint x: 176, endPoint y: 172, distance: 62.8
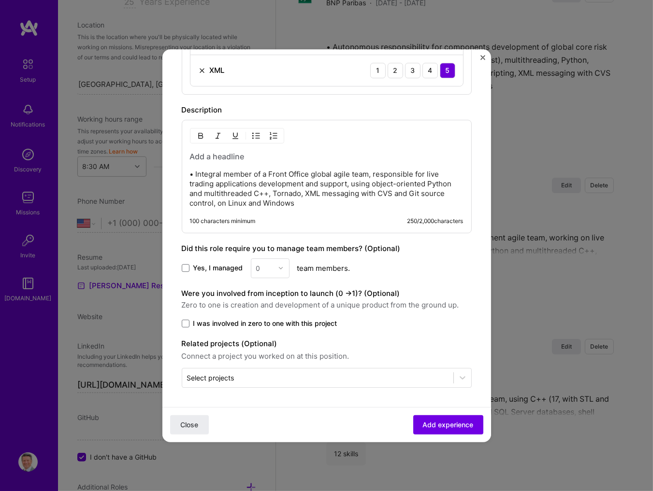
click at [223, 192] on p "• Integral member of a Front Office global agile team, responsible for live tra…" at bounding box center [327, 189] width 274 height 39
click at [455, 422] on span "Add experience" at bounding box center [448, 425] width 51 height 10
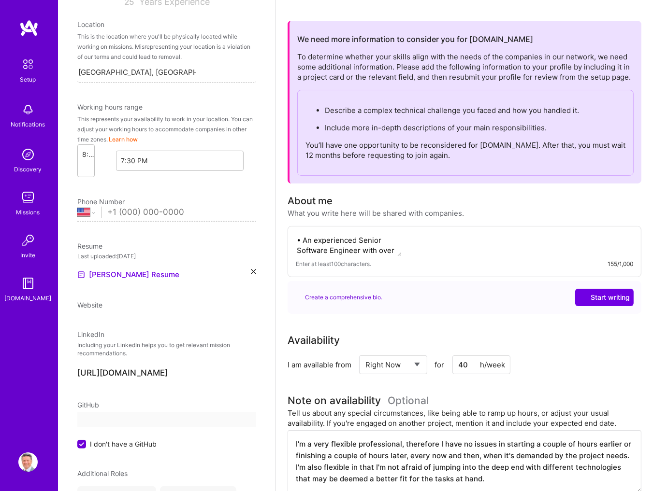
select select "US"
select select "Right Now"
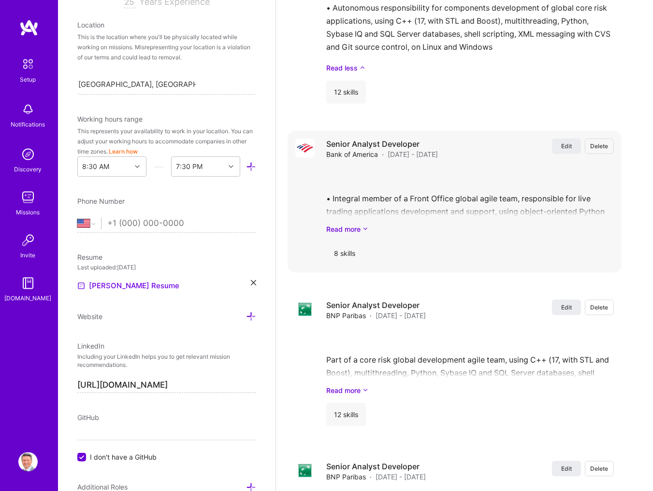
scroll to position [1376, 0]
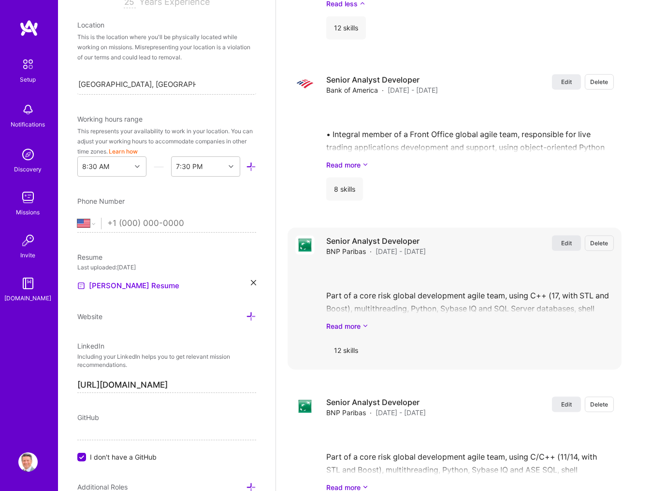
click at [568, 247] on span "Edit" at bounding box center [566, 243] width 11 height 8
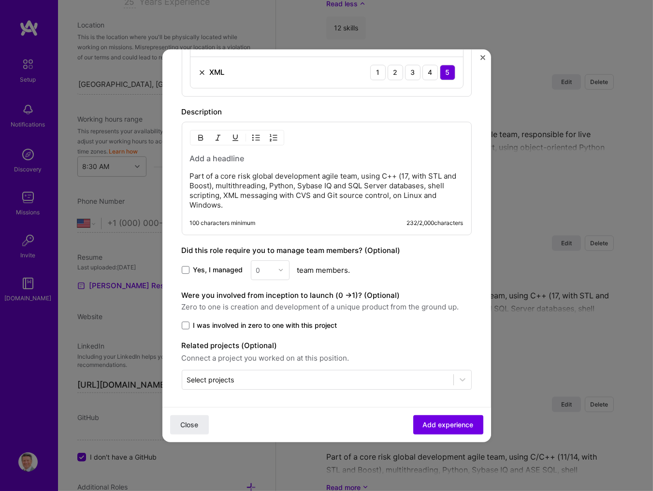
scroll to position [695, 0]
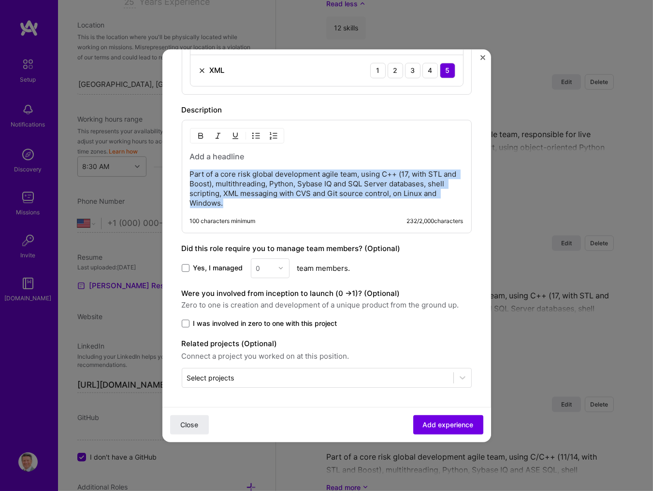
drag, startPoint x: 230, startPoint y: 202, endPoint x: 176, endPoint y: 172, distance: 61.4
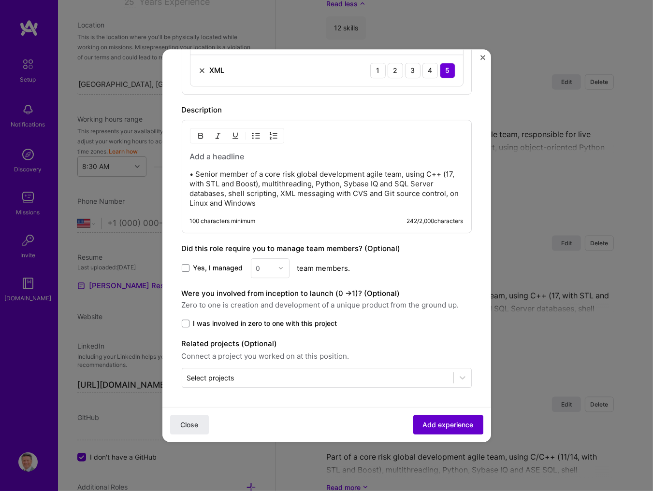
click at [454, 425] on span "Add experience" at bounding box center [448, 425] width 51 height 10
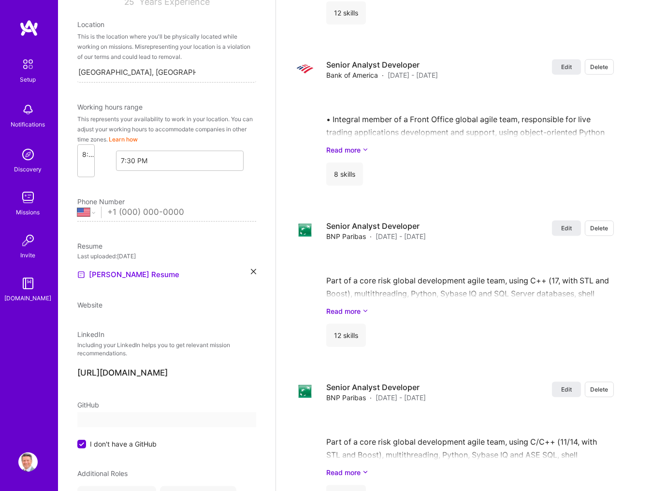
select select "US"
select select "Right Now"
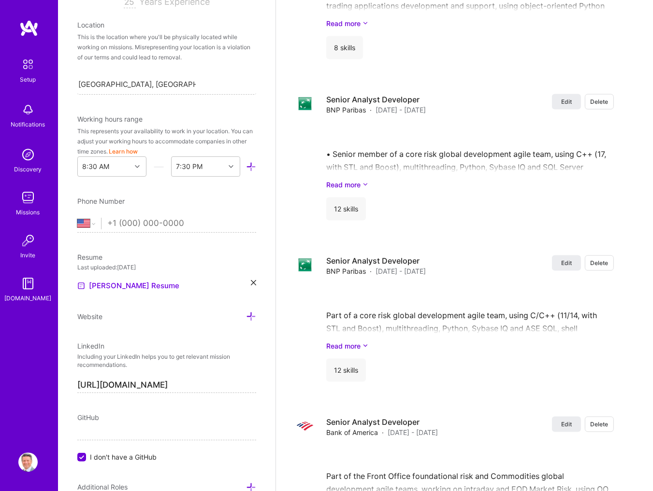
scroll to position [1532, 0]
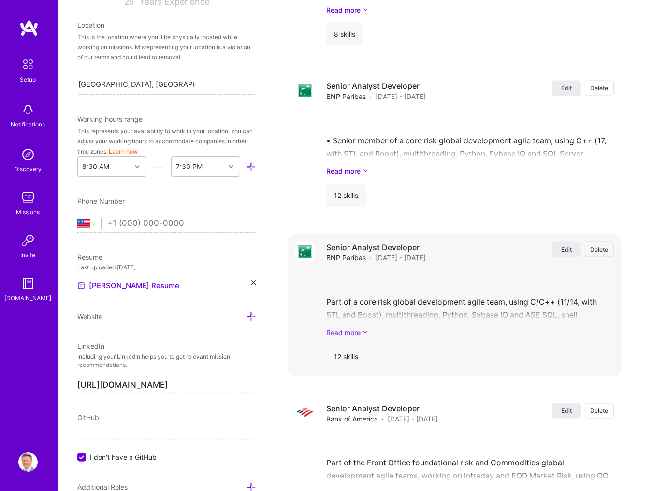
click at [352, 335] on link "Read more" at bounding box center [470, 332] width 288 height 10
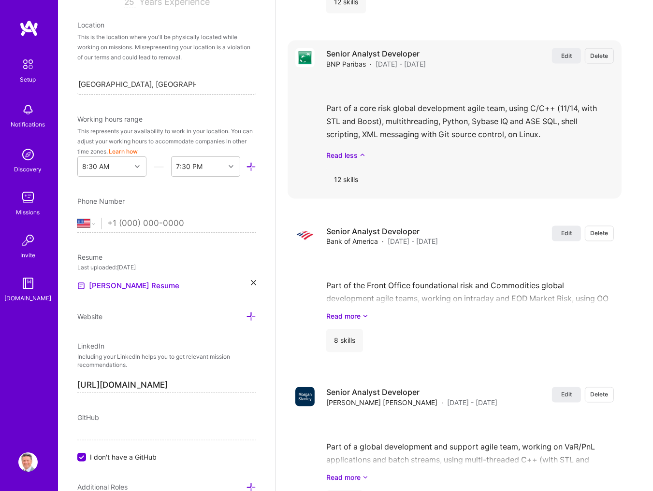
scroll to position [1739, 0]
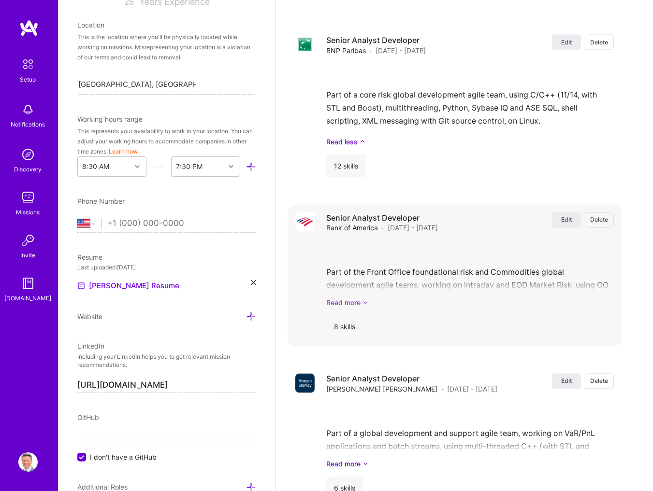
click at [354, 303] on link "Read more" at bounding box center [470, 303] width 288 height 10
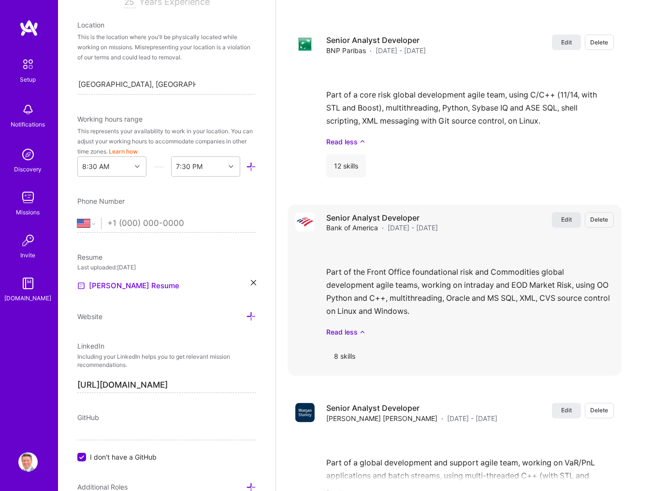
click at [571, 224] on span "Edit" at bounding box center [566, 220] width 11 height 8
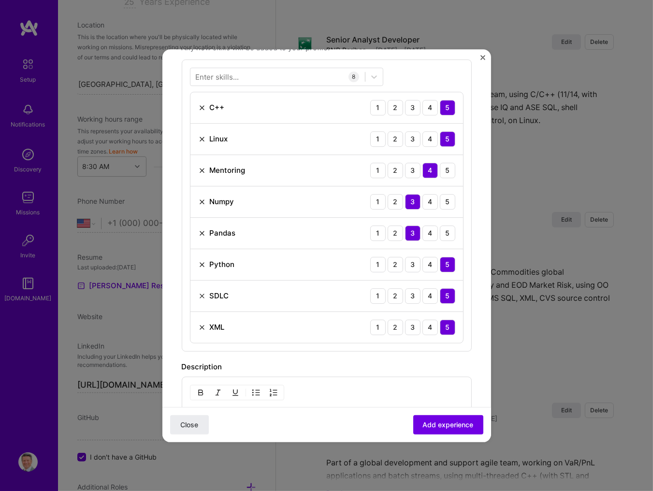
scroll to position [569, 0]
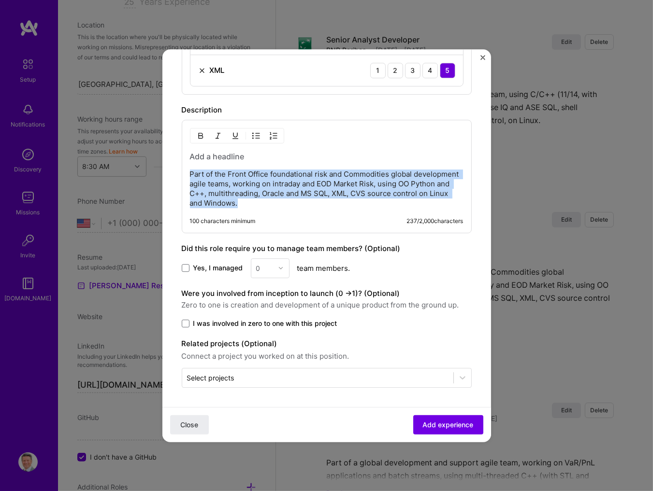
drag, startPoint x: 240, startPoint y: 204, endPoint x: 180, endPoint y: 178, distance: 65.2
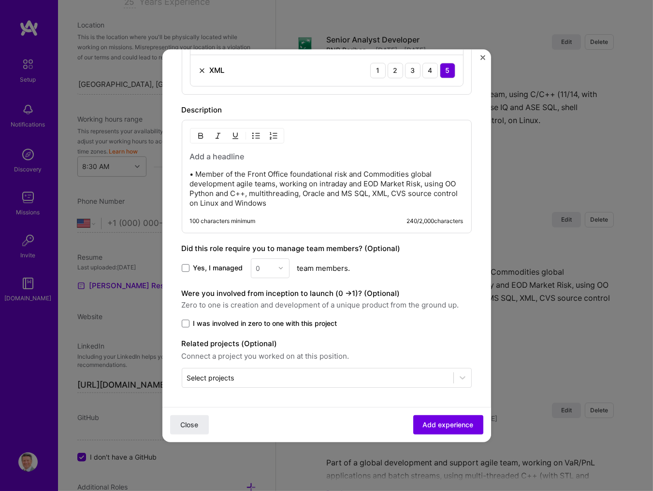
click at [266, 192] on p "• Member of the Front Office foundational risk and Commodities global developme…" at bounding box center [327, 189] width 274 height 39
click at [455, 421] on span "Add experience" at bounding box center [448, 425] width 51 height 10
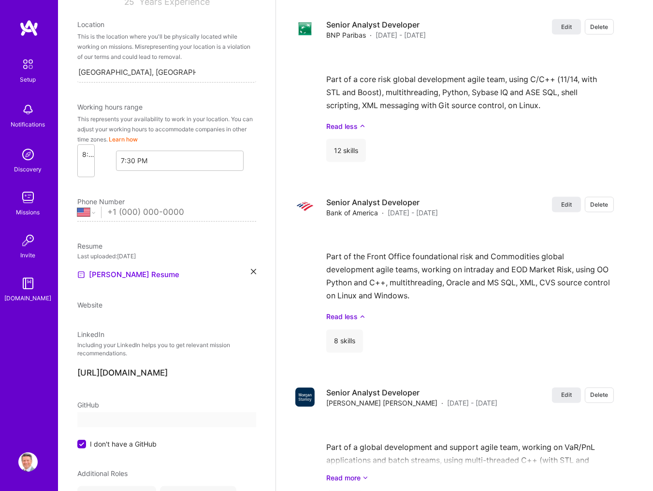
select select "US"
select select "Right Now"
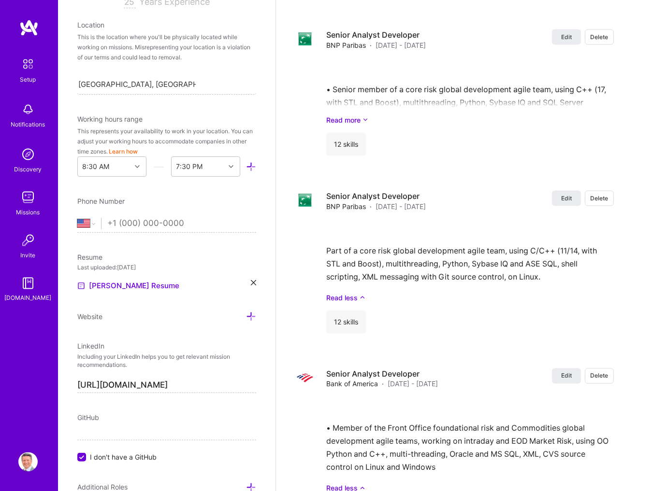
scroll to position [1635, 0]
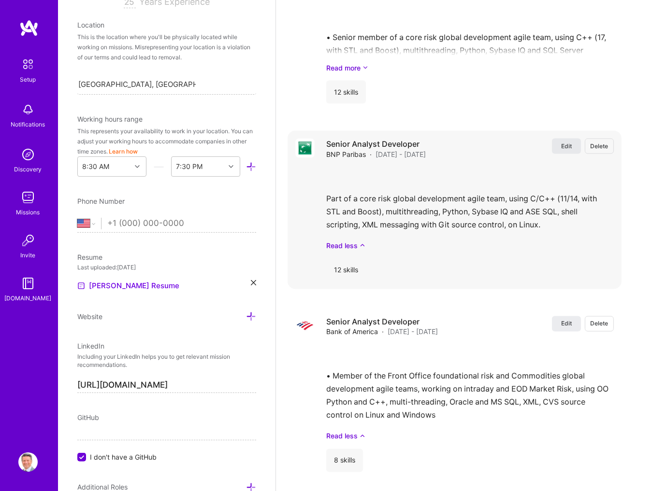
click at [566, 149] on span "Edit" at bounding box center [566, 146] width 11 height 8
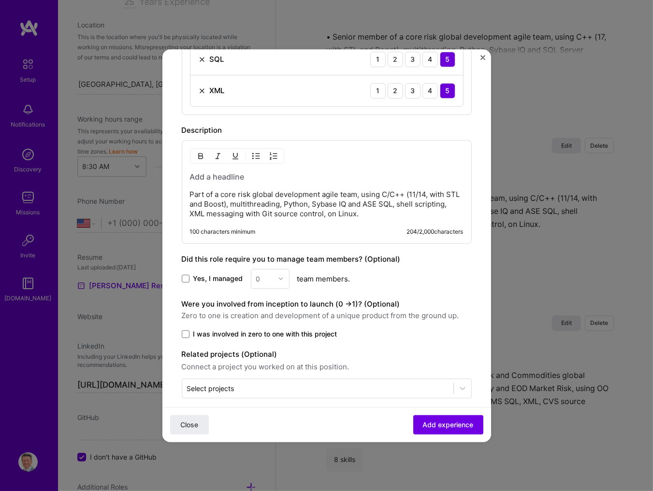
scroll to position [686, 0]
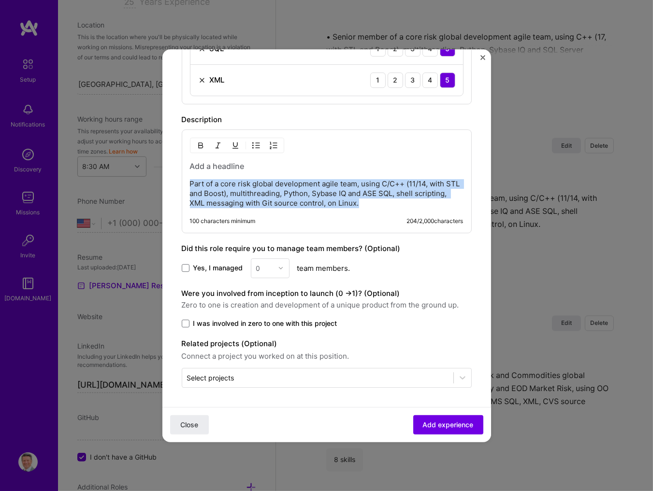
drag, startPoint x: 368, startPoint y: 205, endPoint x: 166, endPoint y: 184, distance: 203.1
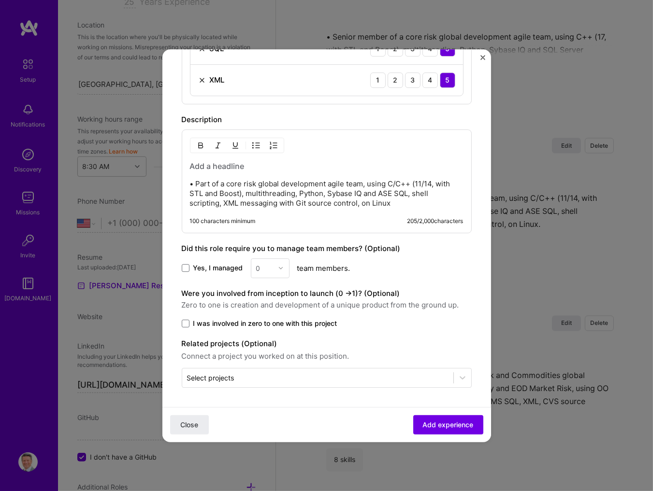
click at [263, 192] on p "• Part of a core risk global development agile team, using C/C++ (11/14, with S…" at bounding box center [327, 193] width 274 height 29
click at [453, 426] on span "Add experience" at bounding box center [448, 425] width 51 height 10
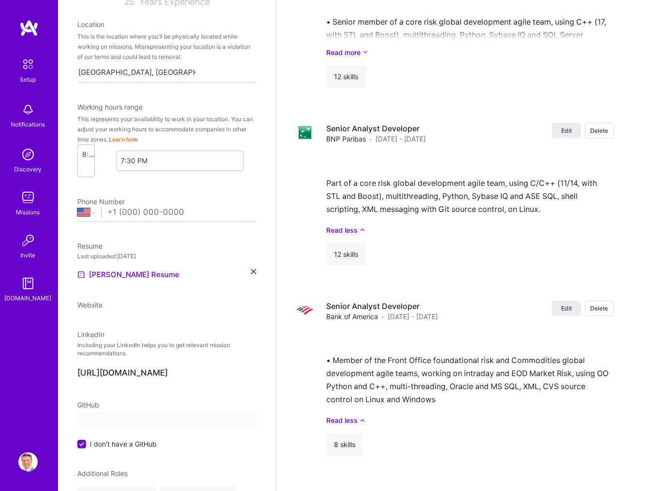
select select "US"
select select "Right Now"
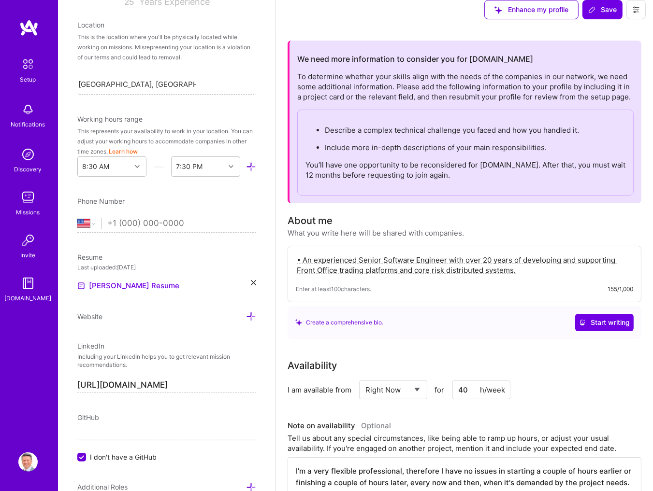
scroll to position [0, 0]
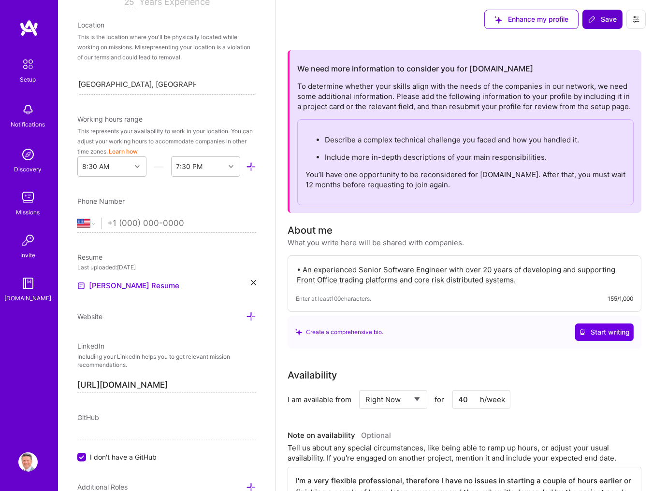
click at [600, 20] on span "Save" at bounding box center [602, 19] width 29 height 10
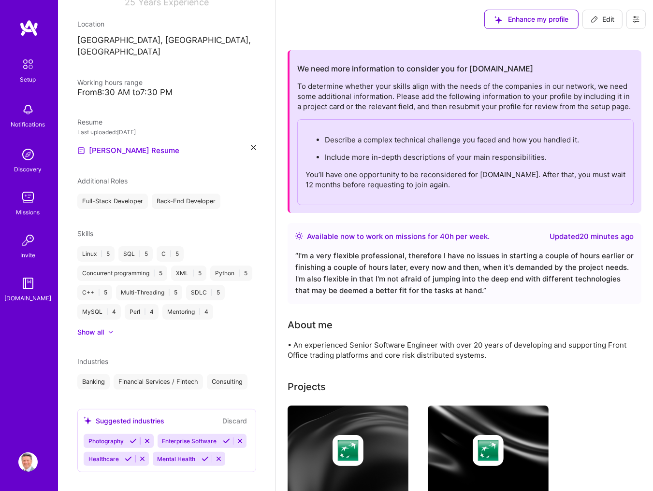
click at [21, 64] on img at bounding box center [28, 64] width 20 height 20
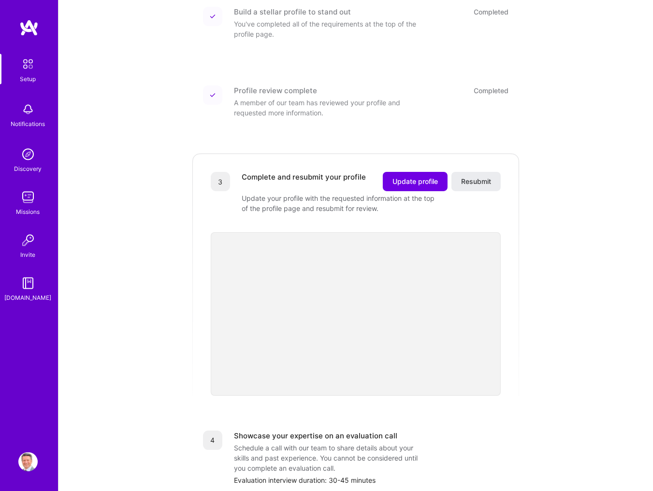
scroll to position [155, 0]
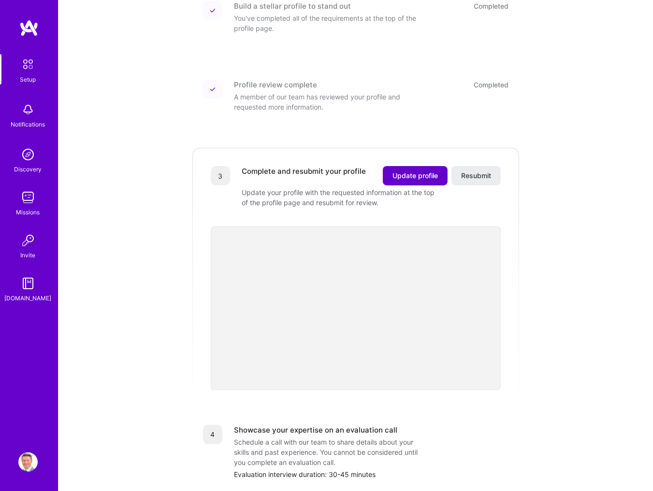
click at [429, 171] on span "Update profile" at bounding box center [414, 176] width 45 height 10
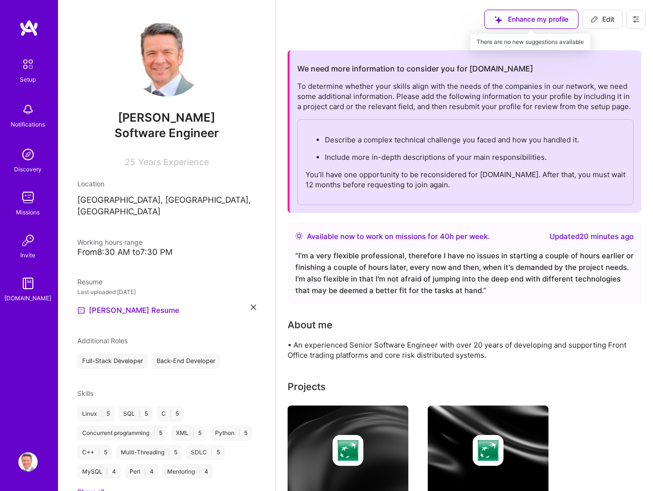
click at [533, 17] on div "Enhance my profile" at bounding box center [531, 19] width 94 height 19
click at [28, 68] on img at bounding box center [28, 64] width 20 height 20
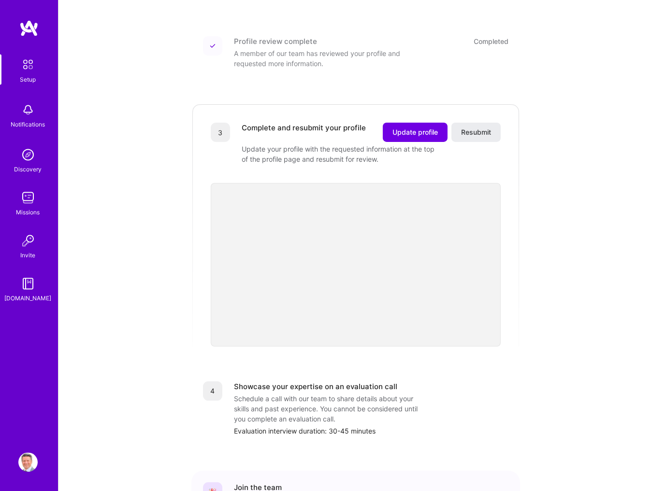
scroll to position [207, 0]
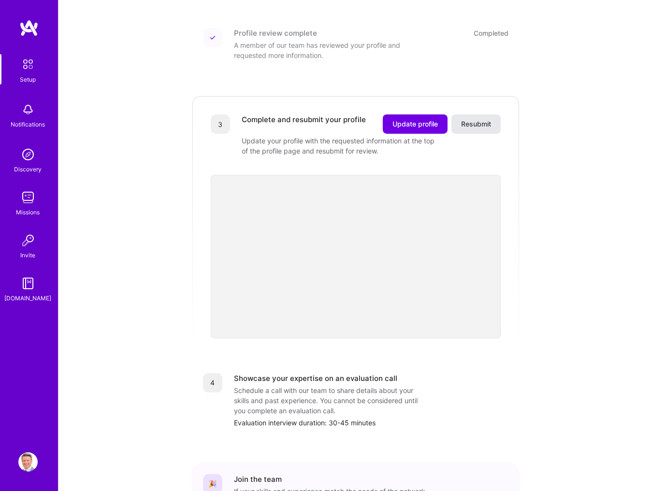
click at [479, 119] on span "Resubmit" at bounding box center [476, 124] width 30 height 10
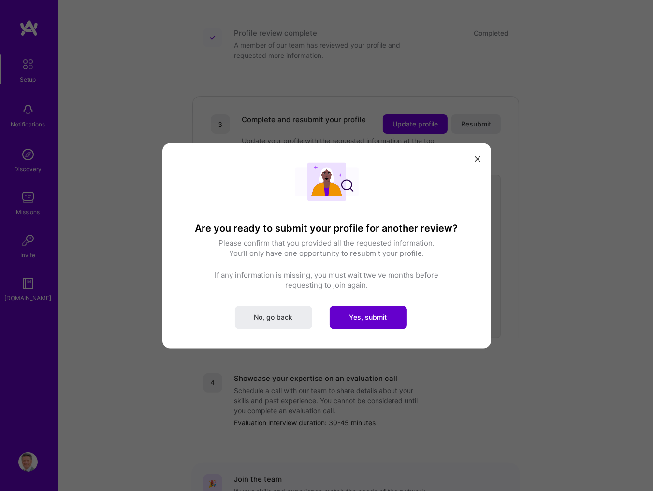
click at [384, 316] on span "Yes, submit" at bounding box center [368, 318] width 38 height 10
